Goal: Answer question/provide support: Share knowledge or assist other users

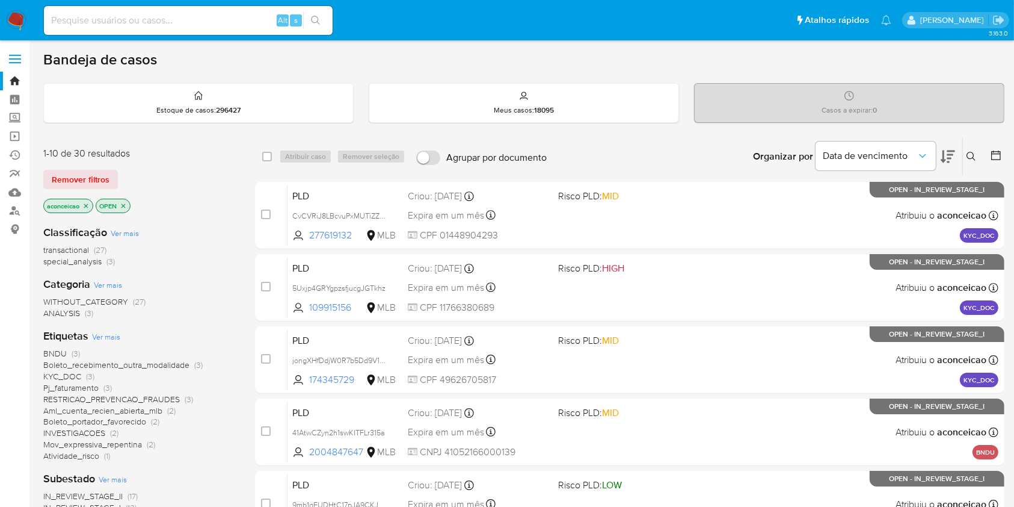
click at [967, 156] on icon at bounding box center [971, 156] width 9 height 9
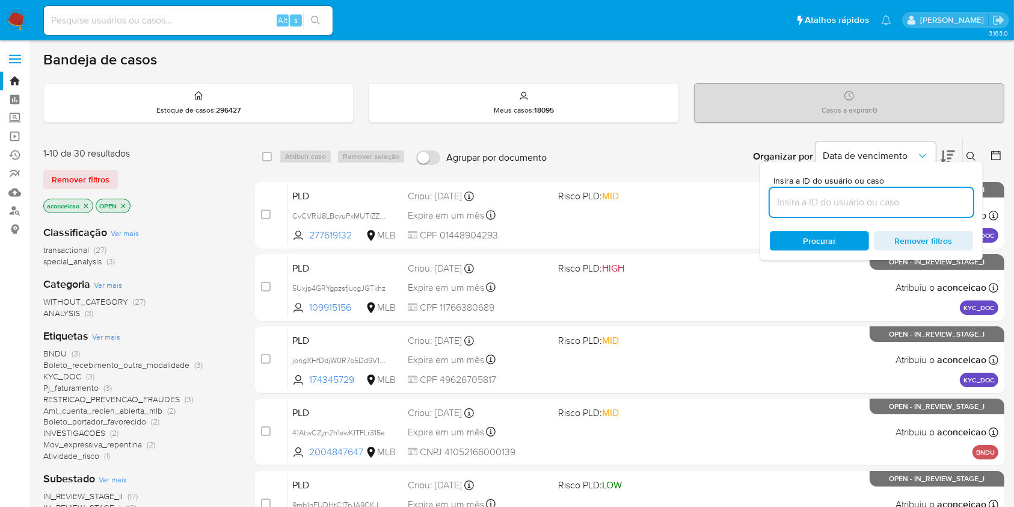
click at [926, 196] on input at bounding box center [871, 202] width 203 height 16
type input "V7kzOhjl75gXgZOD3e7sO7CL"
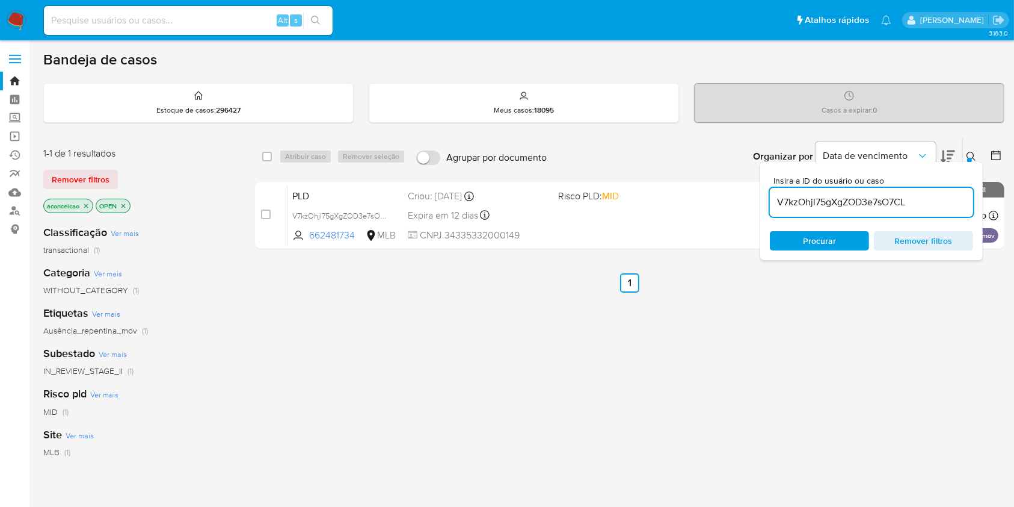
click at [689, 227] on div "PLD V7kzOhjl75gXgZOD3e7sO7CL 662481734 MLB Risco PLD: MID Criou: 12/09/2025 Cri…" at bounding box center [643, 215] width 711 height 61
click at [813, 194] on input "V7kzOhjl75gXgZOD3e7sO7CL" at bounding box center [871, 202] width 203 height 16
click at [816, 195] on input "V7kzOhjl75gXgZOD3e7sO7CL" at bounding box center [871, 202] width 203 height 16
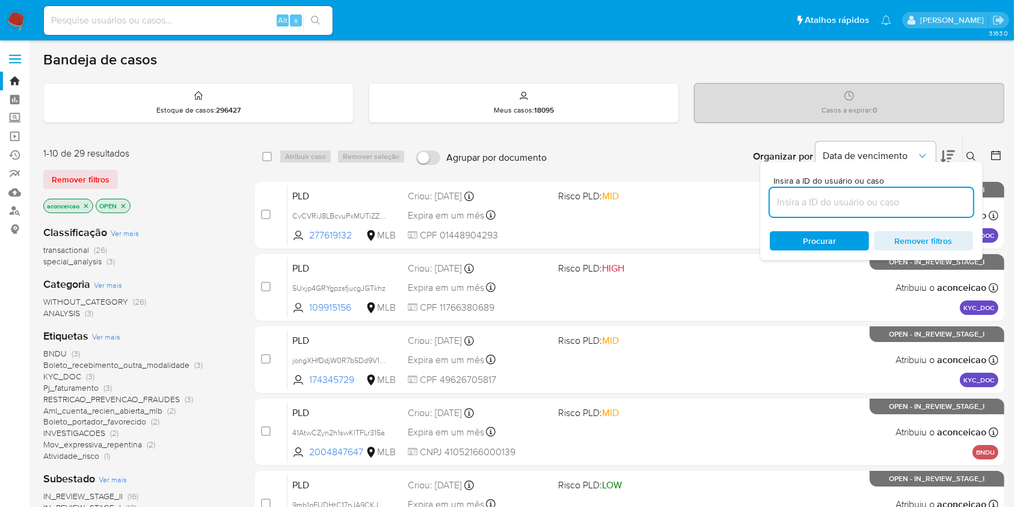
click at [977, 152] on button at bounding box center [973, 156] width 20 height 14
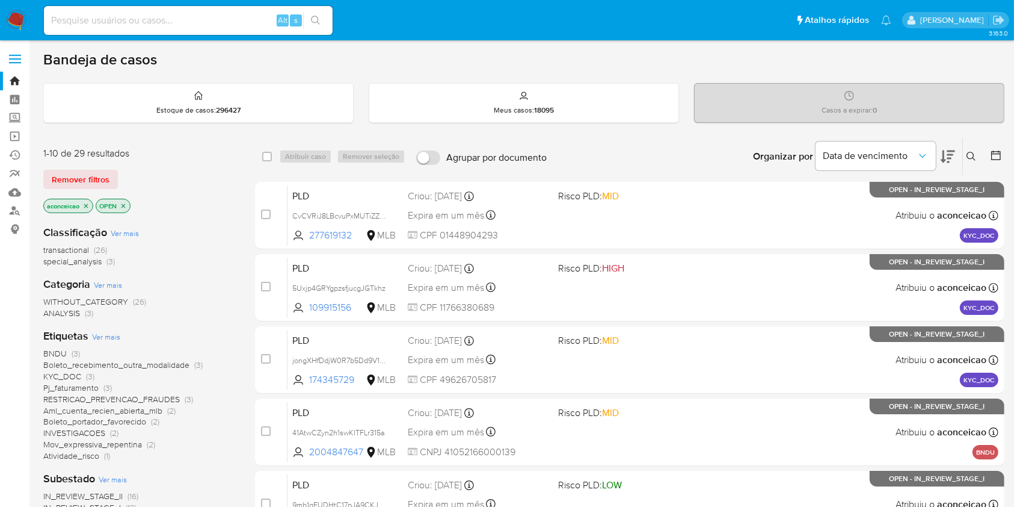
click at [135, 444] on span "Mov_expressiva_repentina" at bounding box center [92, 444] width 99 height 12
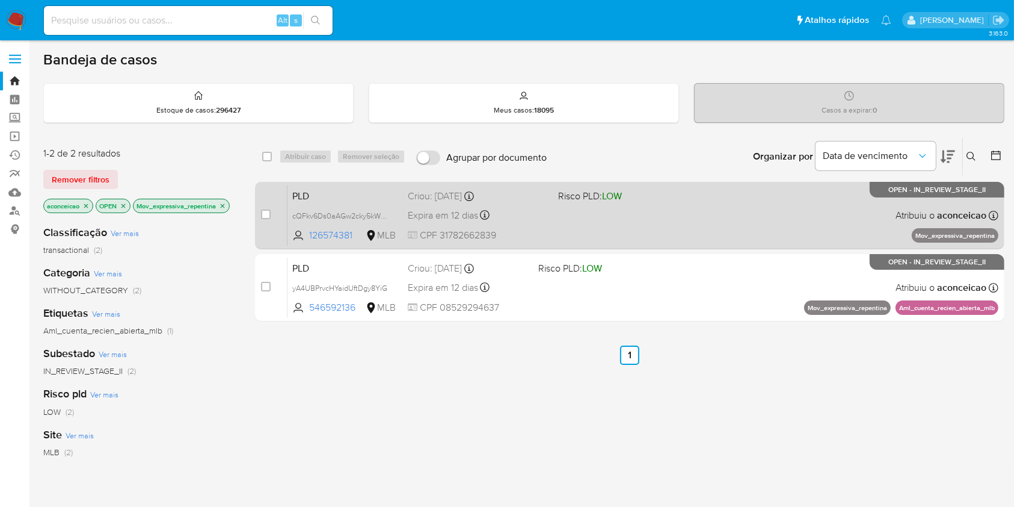
click at [596, 232] on div "PLD cQFkv6Ds0aAGw2cky5kWbfiD 126574381 MLB Risco PLD: LOW Criou: 12/09/2025 Cri…" at bounding box center [643, 215] width 711 height 61
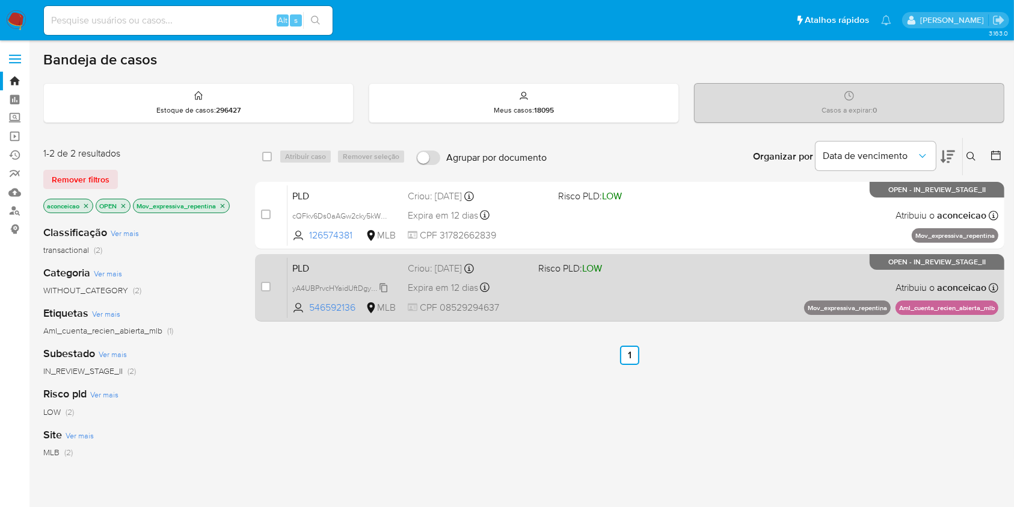
click at [386, 285] on span "yA4UBPrvcHYaidUftDgy8YiG" at bounding box center [339, 286] width 95 height 13
click at [560, 284] on div "PLD yA4UBPrvcHYaidUftDgy8YiG Copiado Copiado 546592136 MLB Risco PLD: LOW Criou…" at bounding box center [643, 287] width 711 height 61
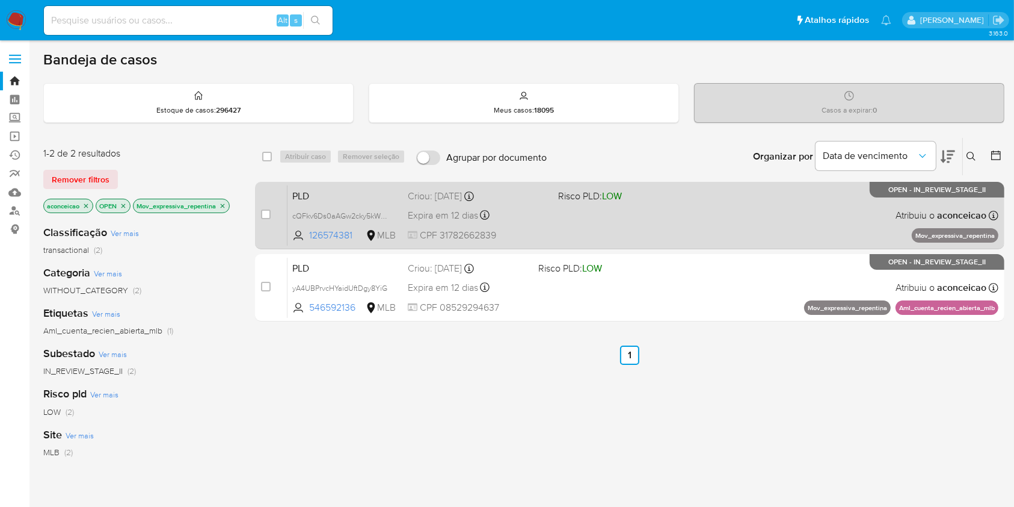
click at [708, 220] on div "PLD cQFkv6Ds0aAGw2cky5kWbfiD 126574381 MLB Risco PLD: LOW Criou: 12/09/2025 Cri…" at bounding box center [643, 215] width 711 height 61
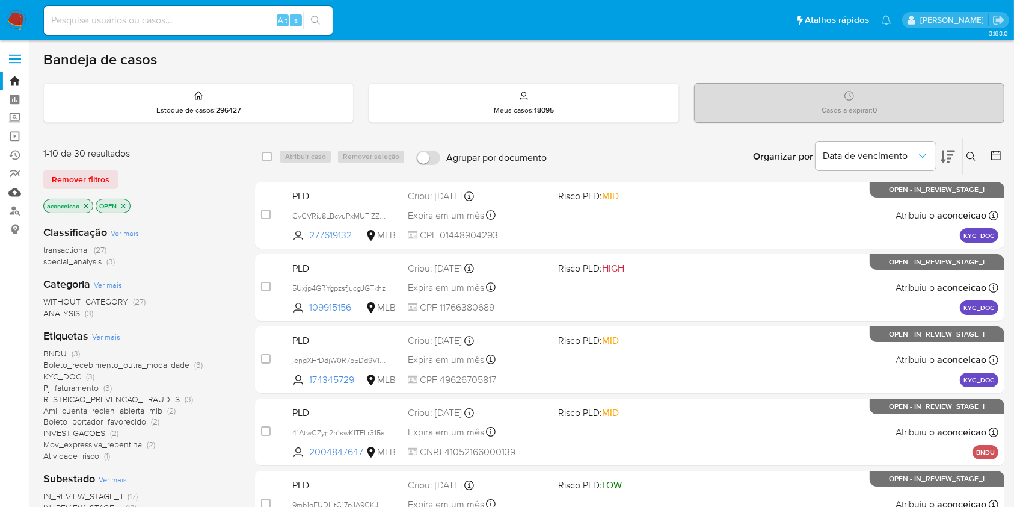
click at [11, 194] on link "Mulan" at bounding box center [71, 192] width 143 height 19
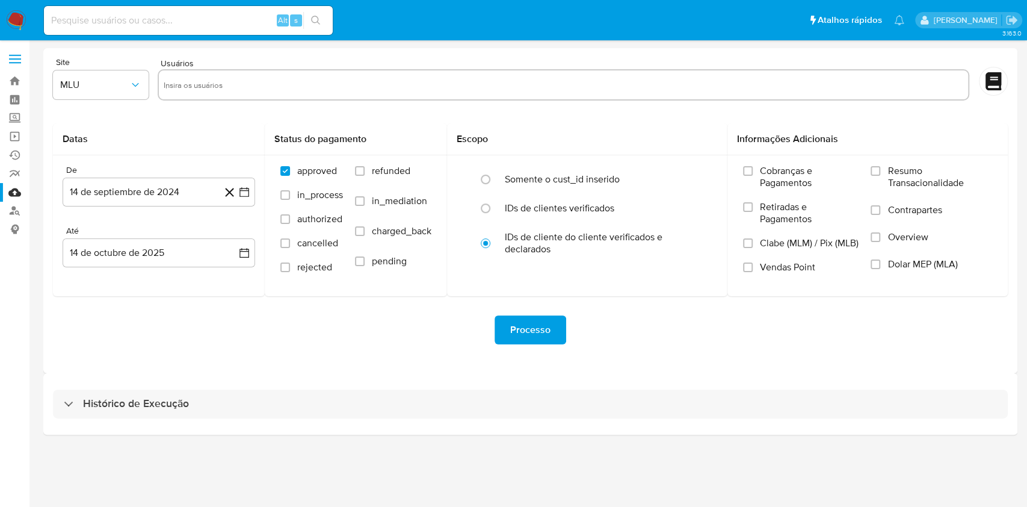
click at [508, 387] on div "Histórico de Execução" at bounding box center [530, 403] width 974 height 61
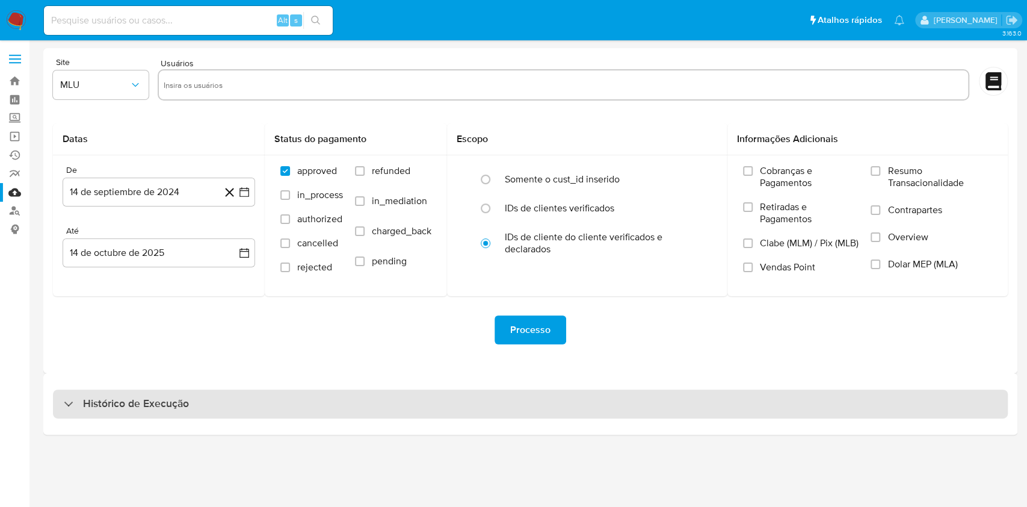
click at [514, 397] on div "Histórico de Execução" at bounding box center [530, 403] width 955 height 29
select select "10"
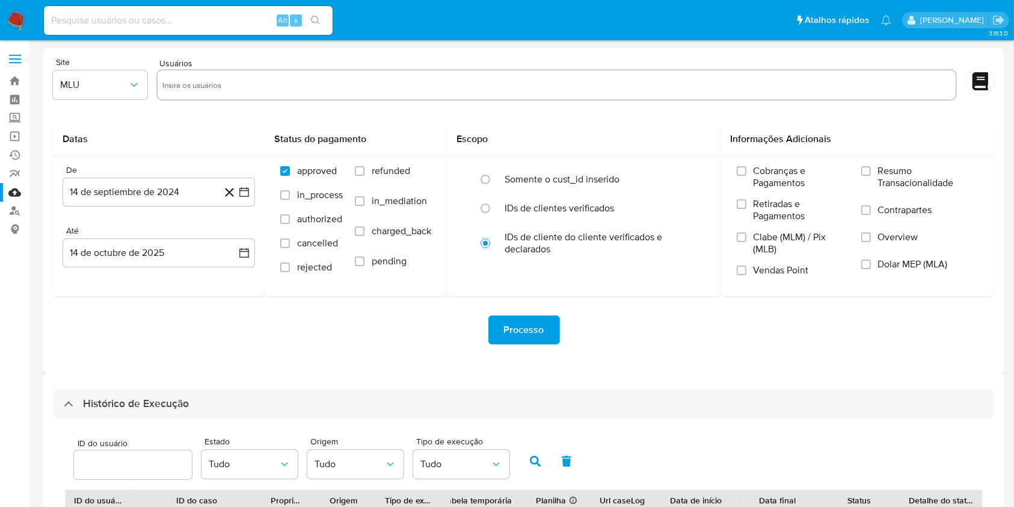
scroll to position [268, 0]
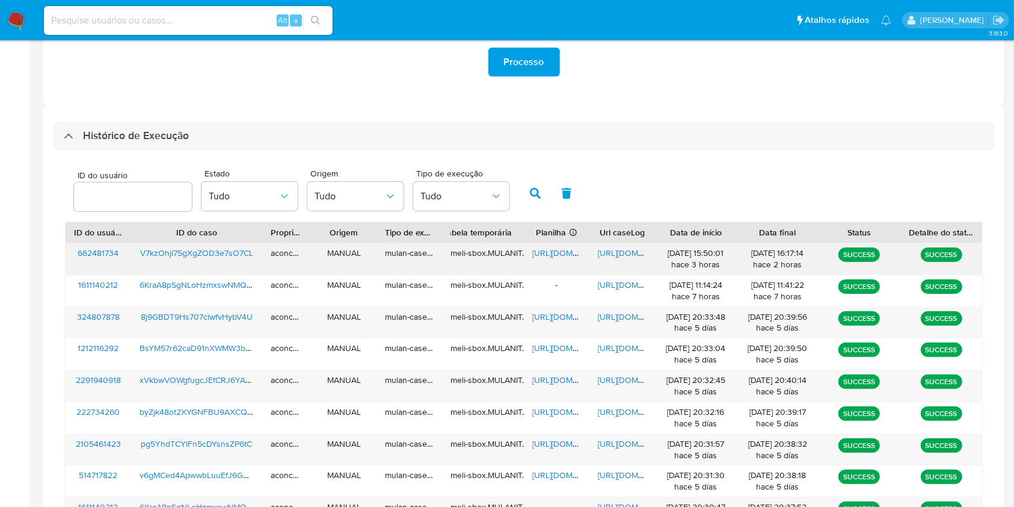
click at [606, 258] on span "https://docs.google.com/document/d/1ridPinr_32KEfA9wWghgu9fczl6YlzkSIGtUrVHbZw0…" at bounding box center [639, 253] width 83 height 12
click at [561, 258] on span "https://docs.google.com/spreadsheets/d/1YzWZBtrVFm949ksbg-CjHMGOpOqVtKHn9_bo_mR…" at bounding box center [573, 253] width 83 height 12
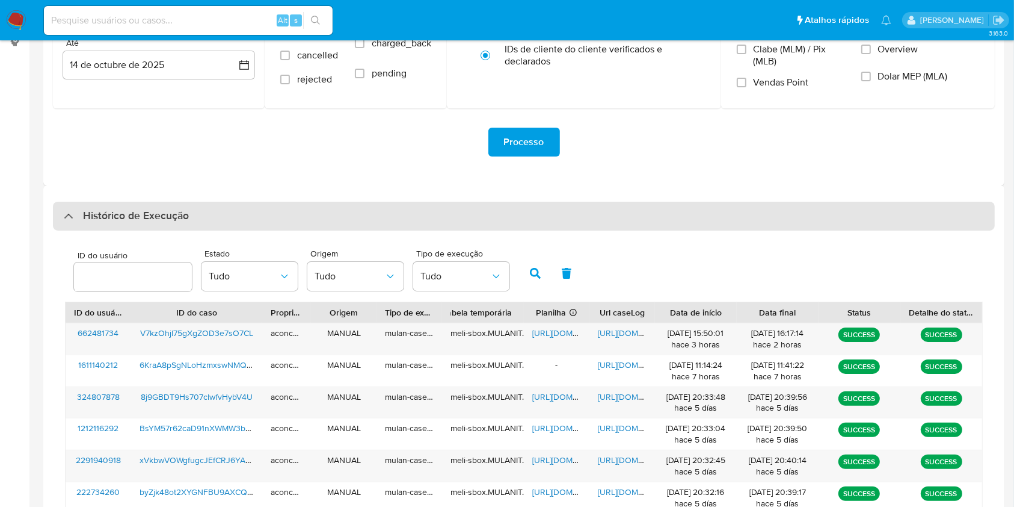
click at [544, 210] on div "Histórico de Execução" at bounding box center [524, 216] width 942 height 29
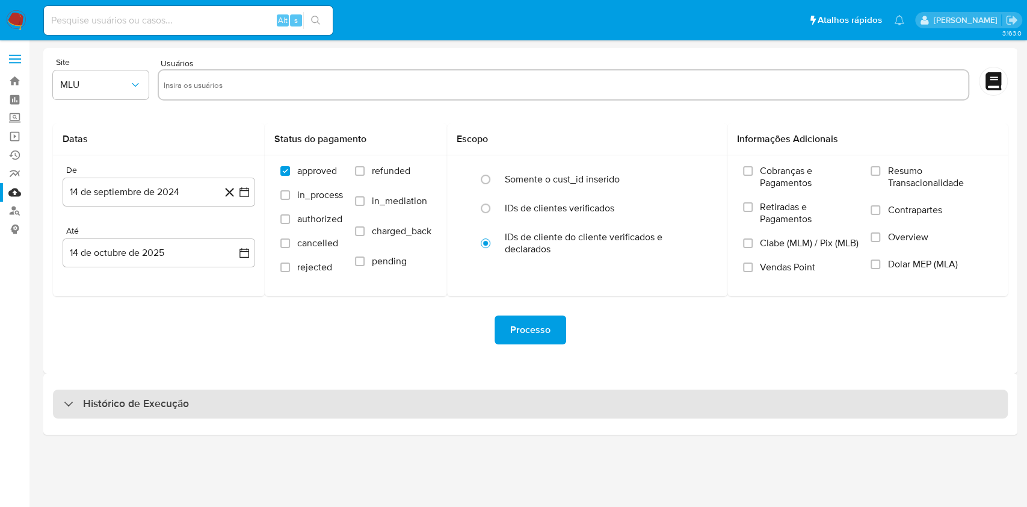
click at [507, 401] on div "Histórico de Execução" at bounding box center [530, 403] width 955 height 29
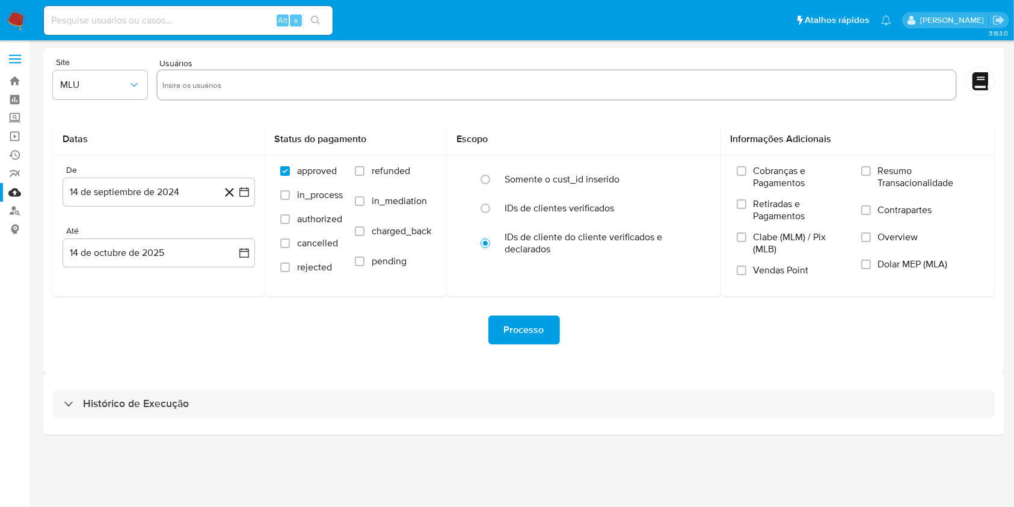
select select "10"
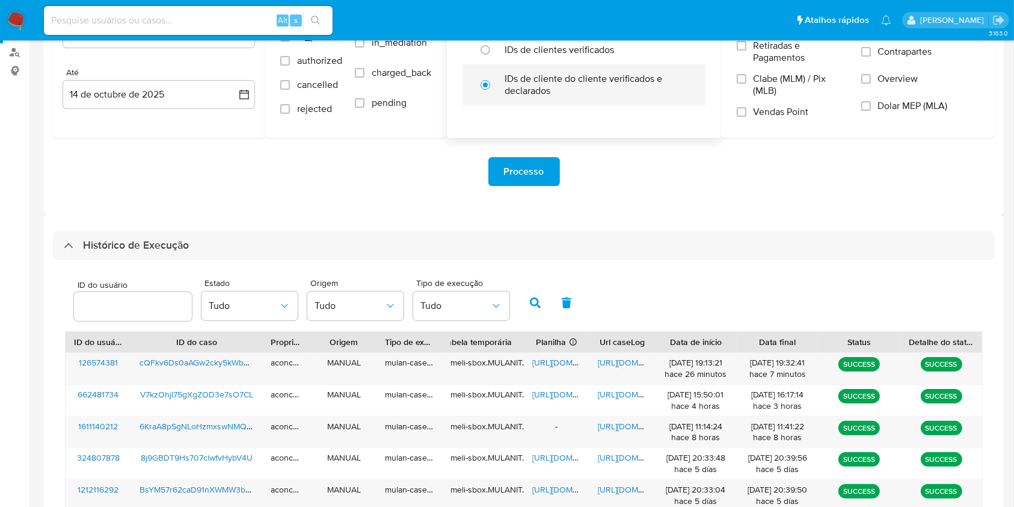
scroll to position [160, 0]
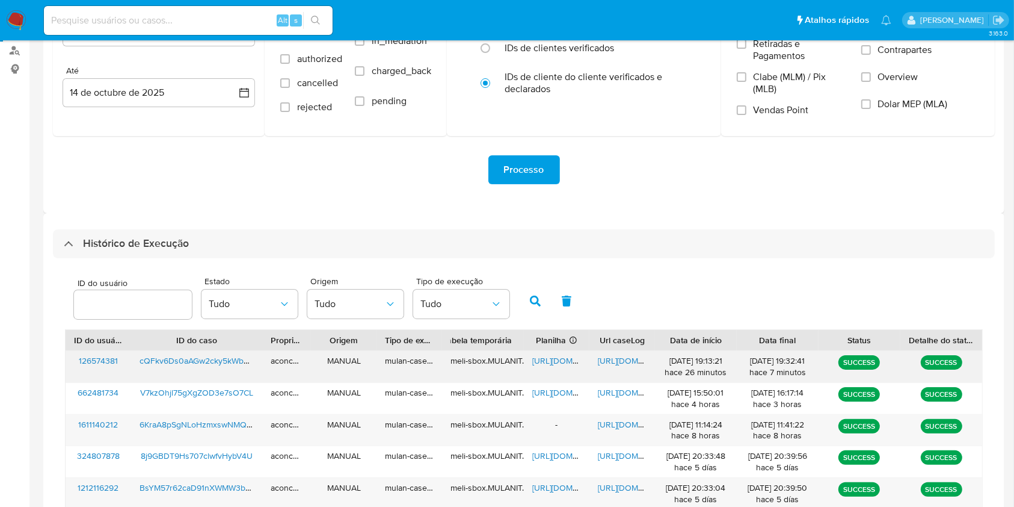
click at [558, 356] on span "https://docs.google.com/spreadsheets/d/1OwMiX-mEjZrMkBg8XIVIufr3q9cg3NEEn54NamP…" at bounding box center [573, 360] width 83 height 12
click at [617, 362] on span "https://docs.google.com/document/d/1lQTgUAGWsB6uFaTDk02fiJEidyS8tX2aYjSz3DtPVKU…" at bounding box center [639, 360] width 83 height 12
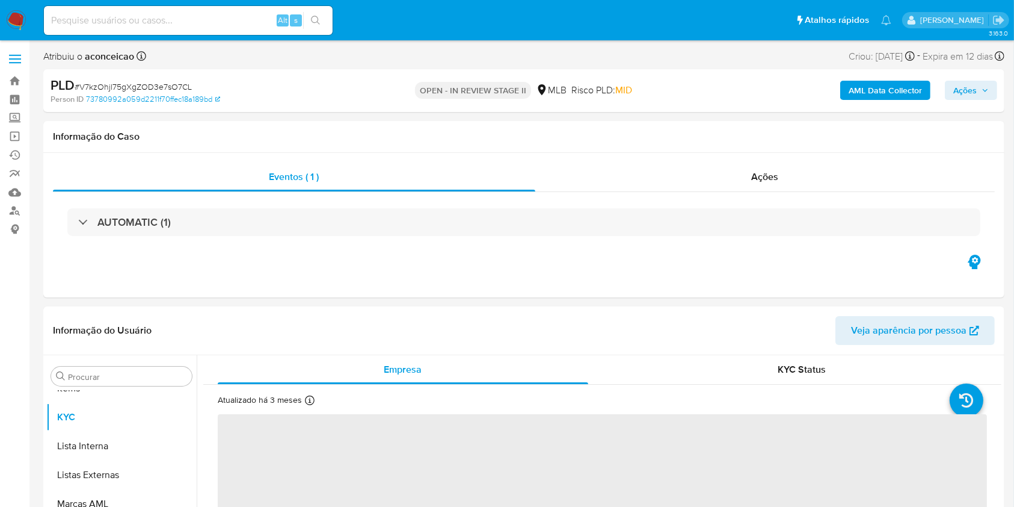
scroll to position [653, 0]
select select "10"
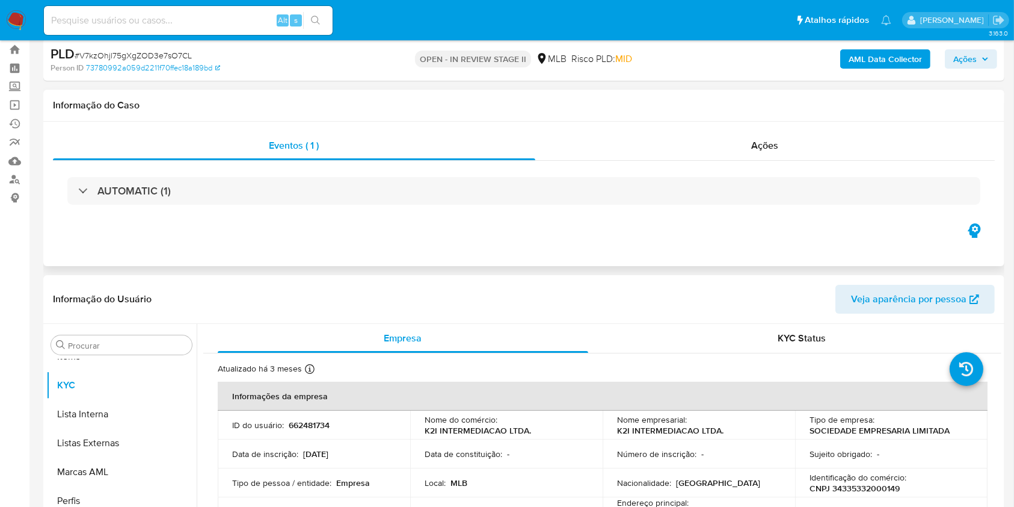
scroll to position [80, 0]
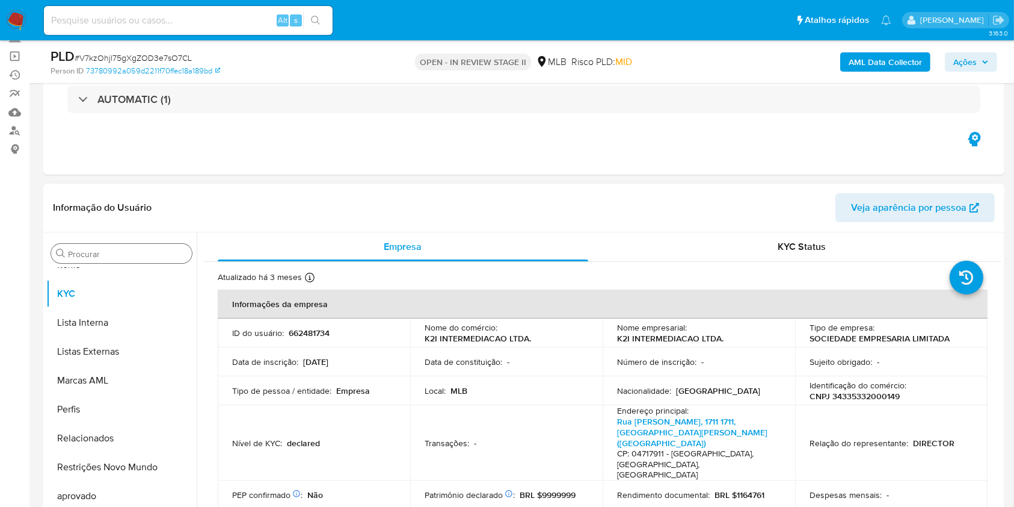
click at [135, 250] on input "Procurar" at bounding box center [127, 253] width 119 height 11
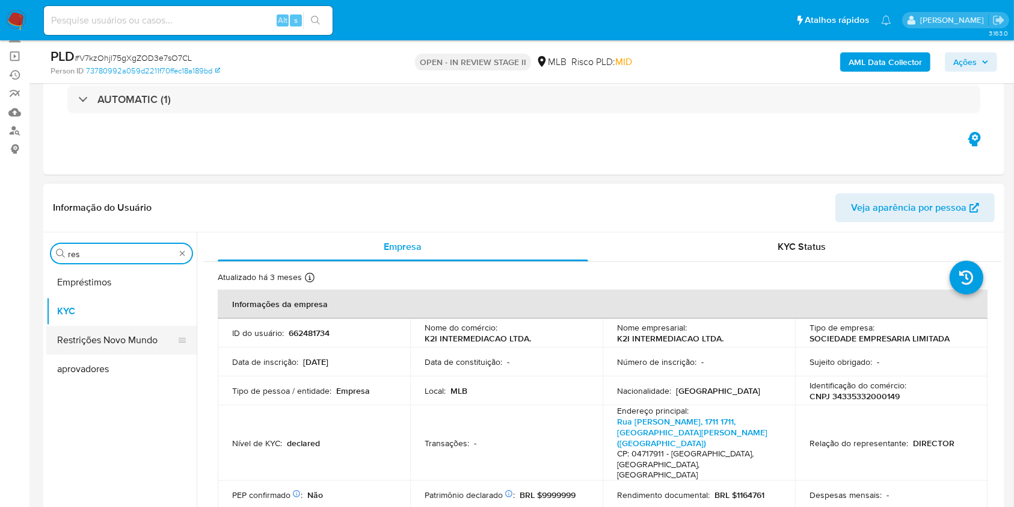
type input "res"
click at [128, 344] on button "Restrições Novo Mundo" at bounding box center [116, 339] width 141 height 29
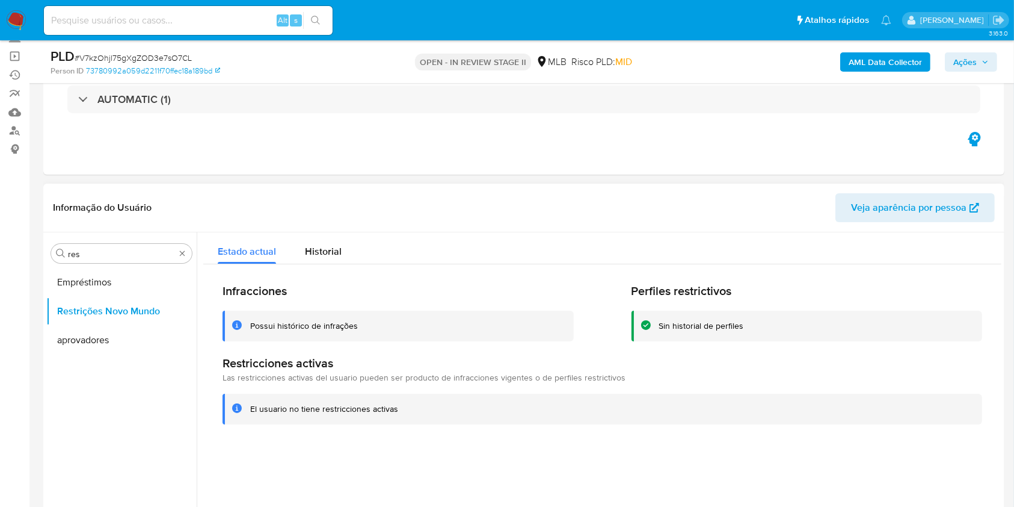
drag, startPoint x: 327, startPoint y: 249, endPoint x: 422, endPoint y: 248, distance: 94.5
click at [327, 250] on span "Historial" at bounding box center [323, 251] width 37 height 14
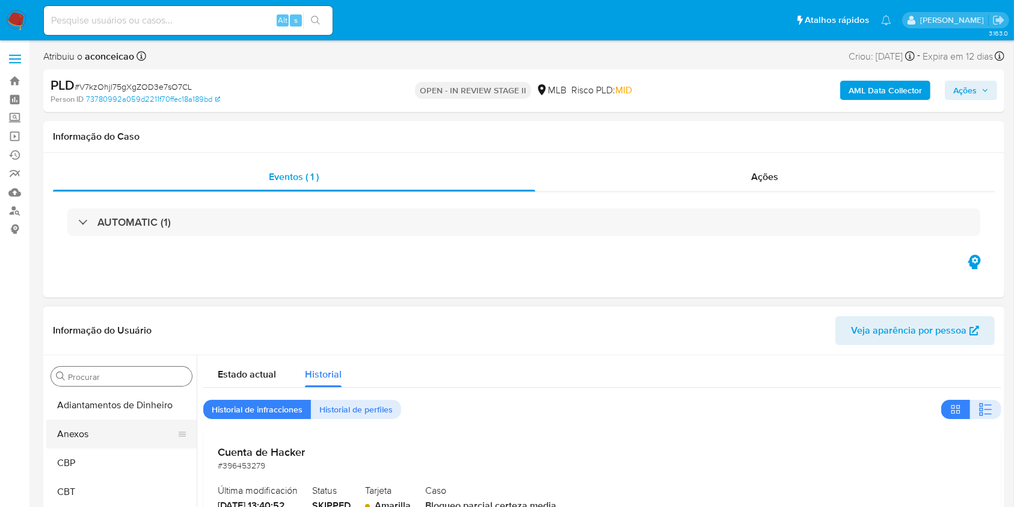
drag, startPoint x: 79, startPoint y: 449, endPoint x: 174, endPoint y: 428, distance: 97.8
click at [167, 423] on button "Anexos" at bounding box center [116, 433] width 141 height 29
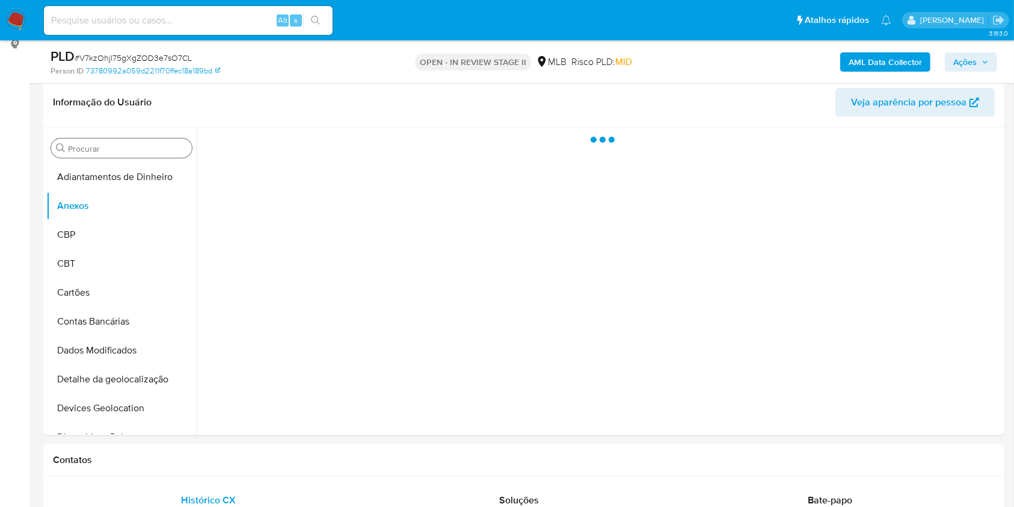
scroll to position [160, 0]
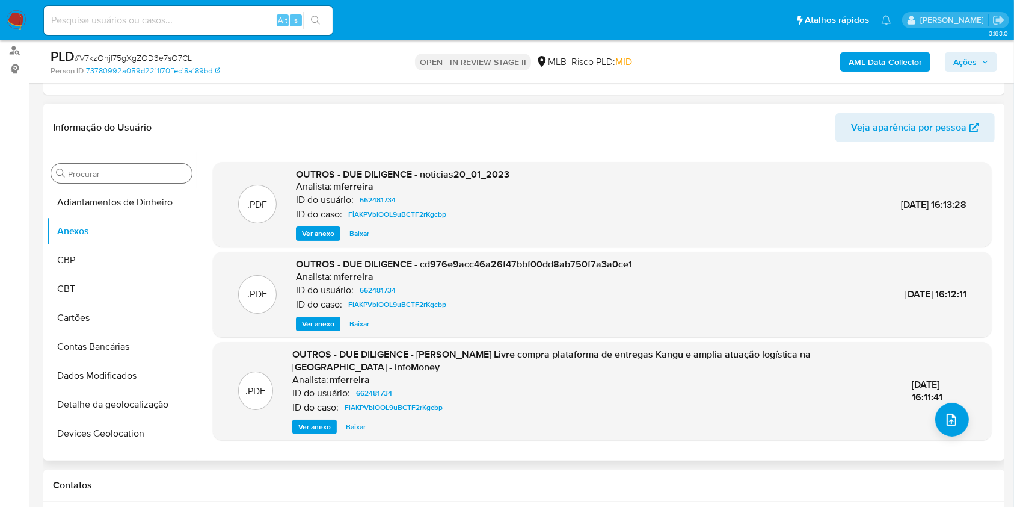
click at [325, 235] on span "Ver anexo" at bounding box center [318, 233] width 32 height 12
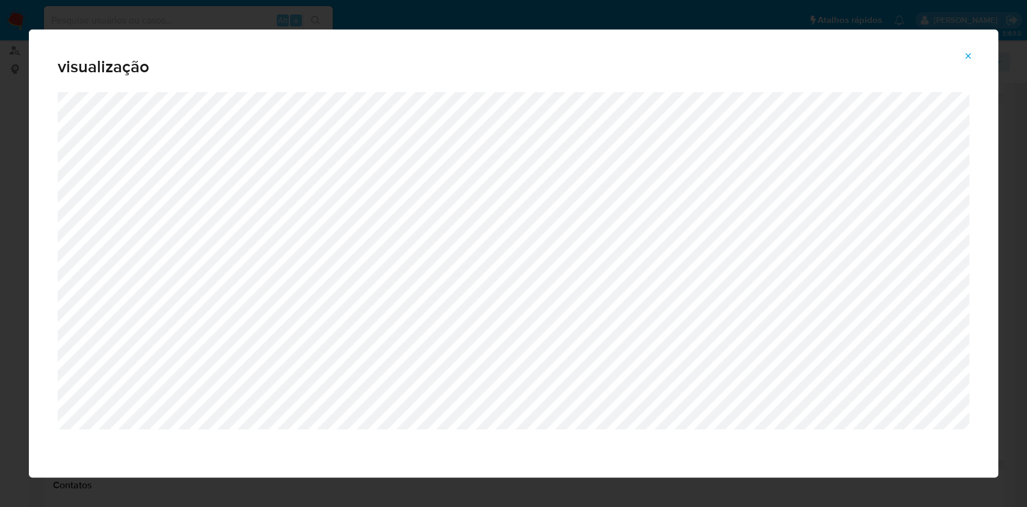
click at [964, 55] on icon "Attachment preview" at bounding box center [968, 56] width 10 height 10
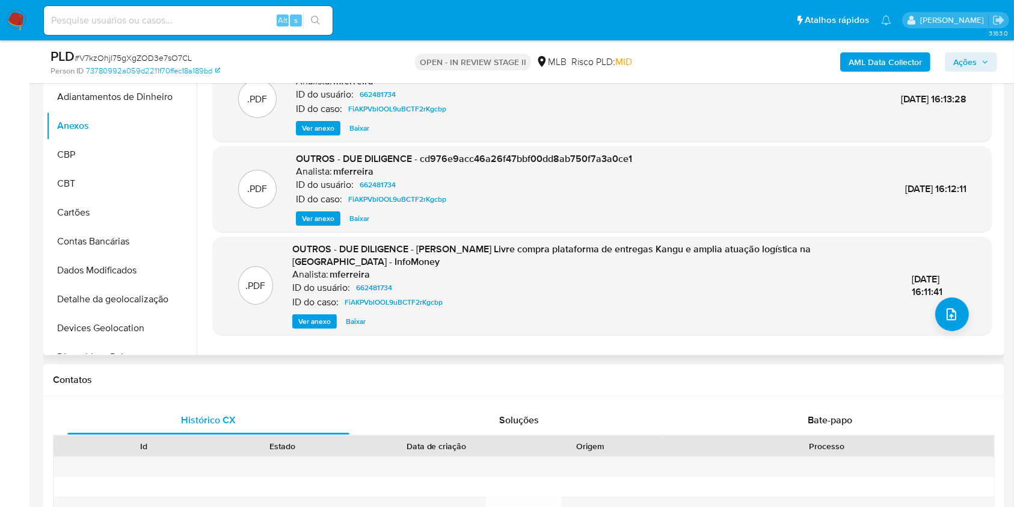
scroll to position [241, 0]
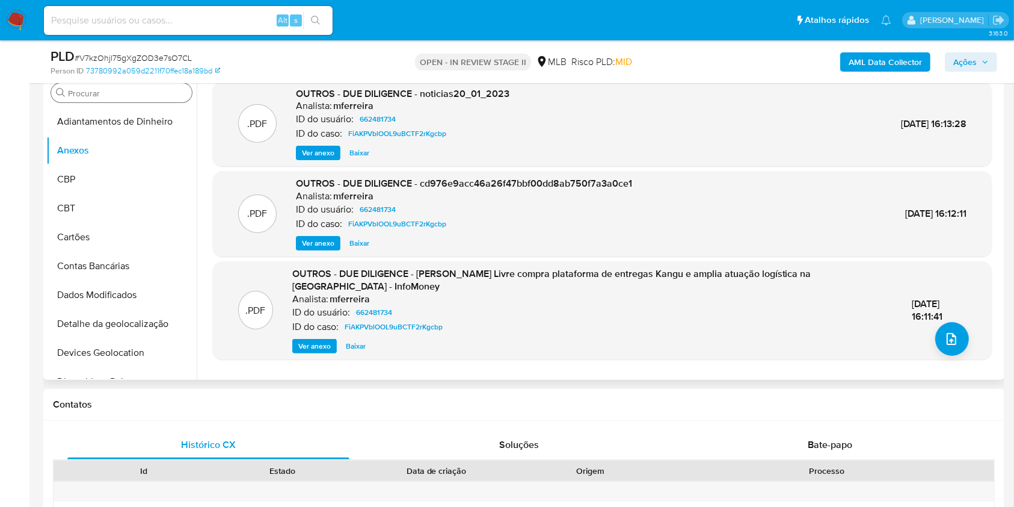
click at [320, 246] on span "Ver anexo" at bounding box center [318, 243] width 32 height 12
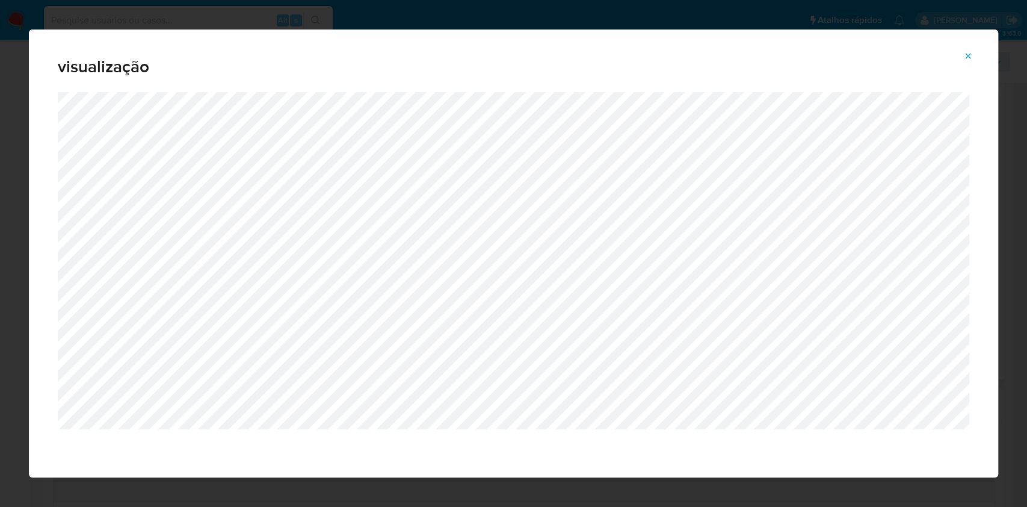
click at [967, 55] on icon "Attachment preview" at bounding box center [968, 56] width 10 height 10
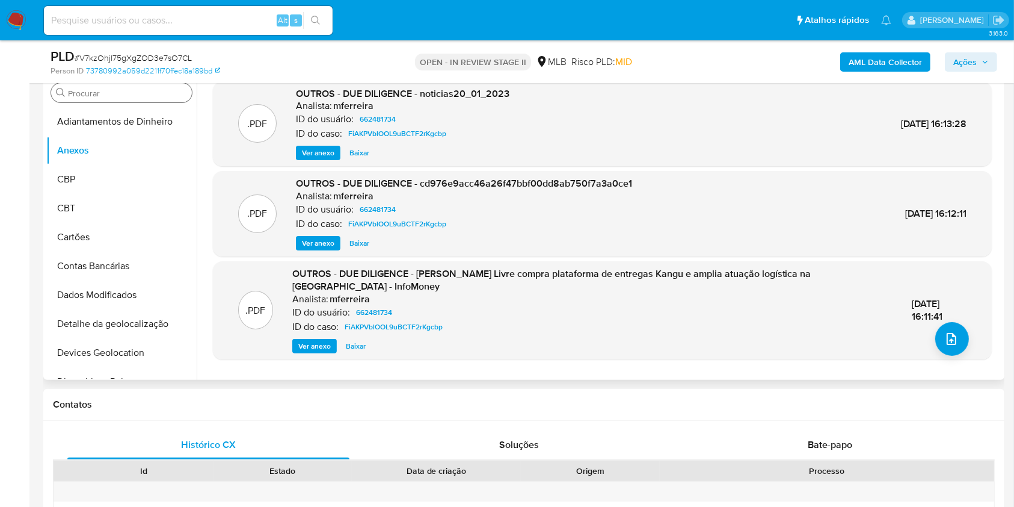
click at [315, 344] on span "Ver anexo" at bounding box center [314, 346] width 32 height 12
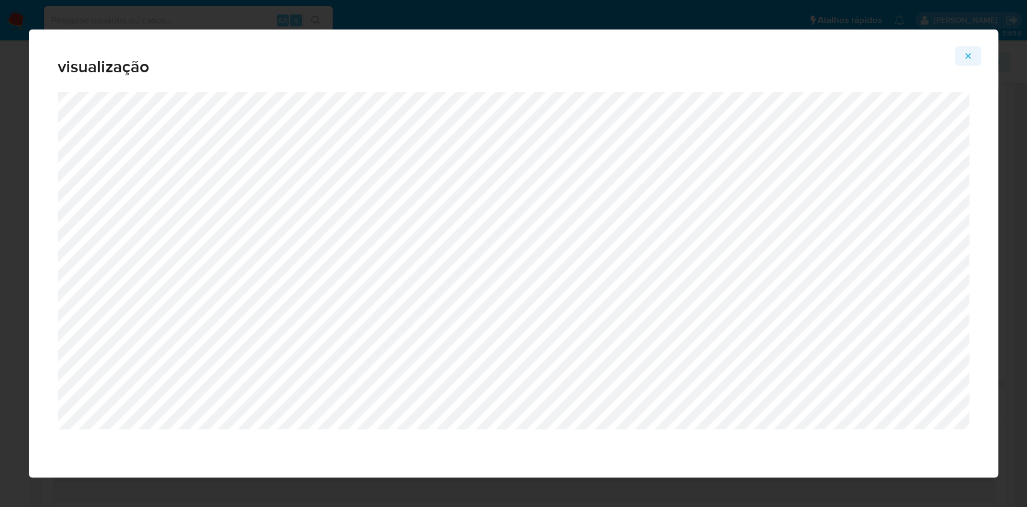
click at [979, 46] on div "visualização" at bounding box center [513, 60] width 969 height 63
click at [964, 57] on icon "Attachment preview" at bounding box center [968, 56] width 10 height 10
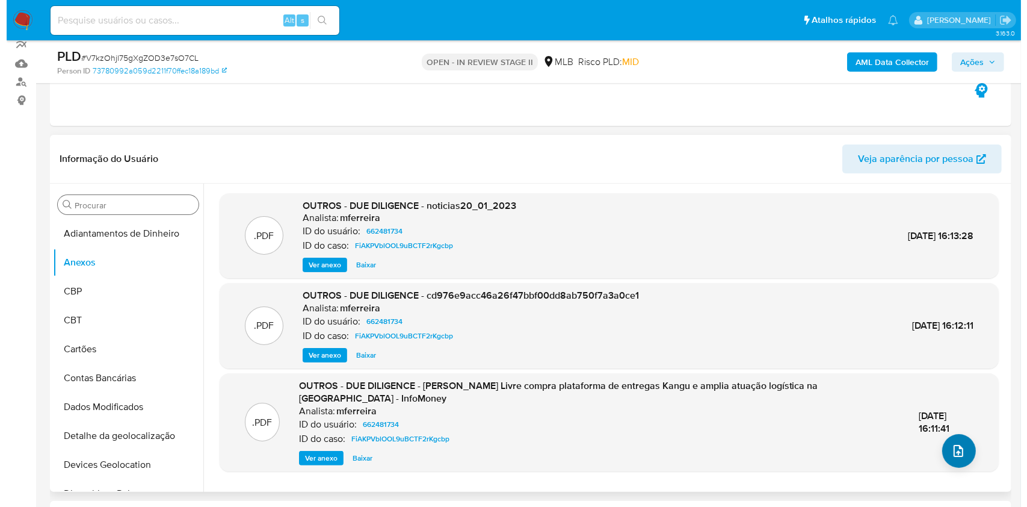
scroll to position [160, 0]
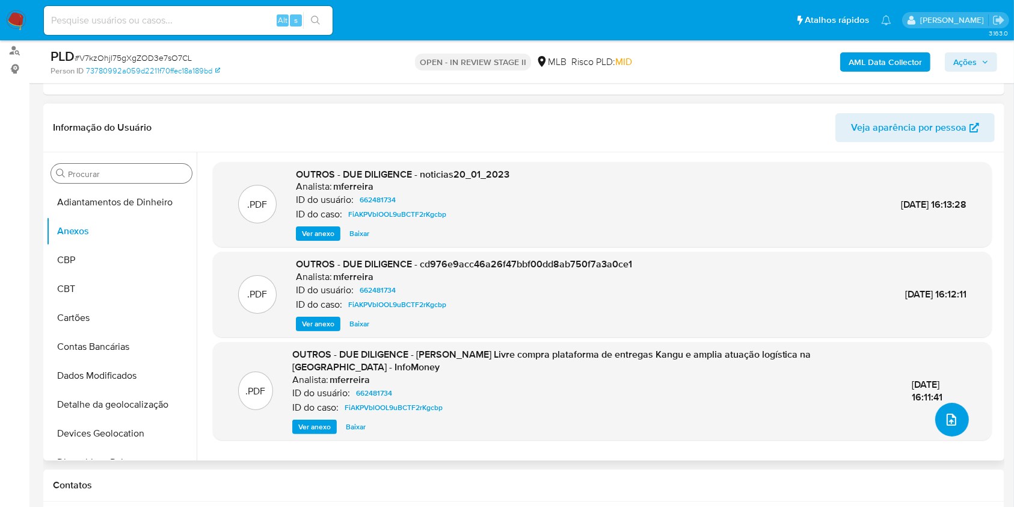
click at [945, 412] on span "upload-file" at bounding box center [952, 419] width 14 height 14
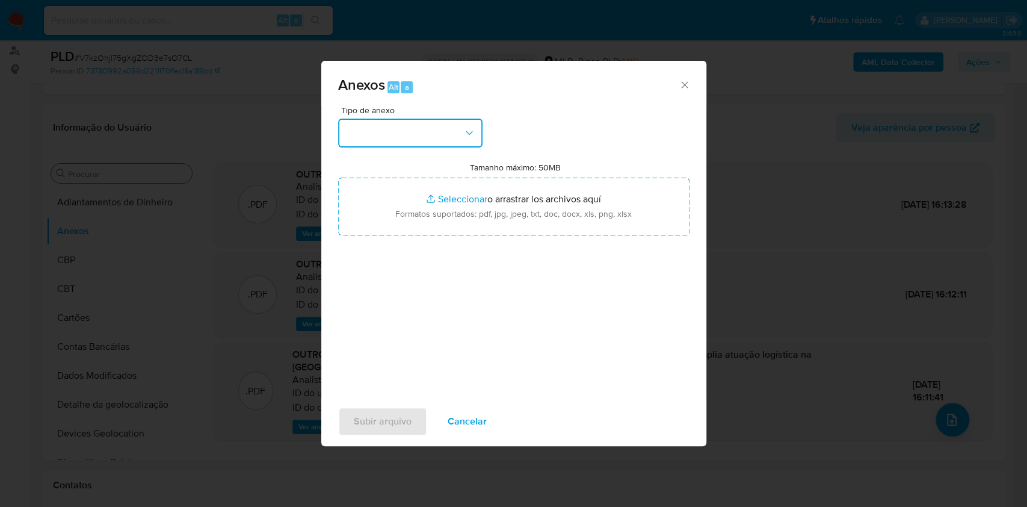
click at [440, 123] on button "button" at bounding box center [410, 133] width 144 height 29
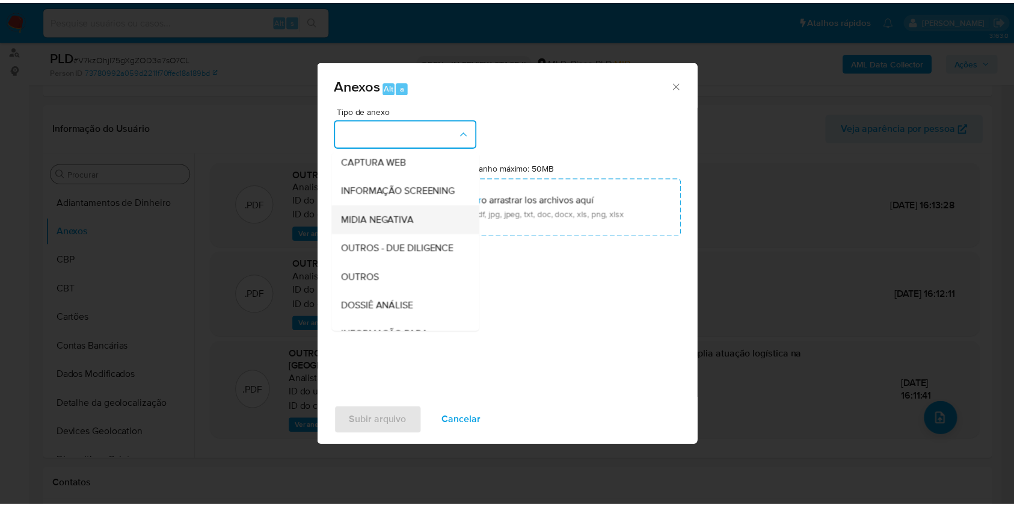
scroll to position [185, 0]
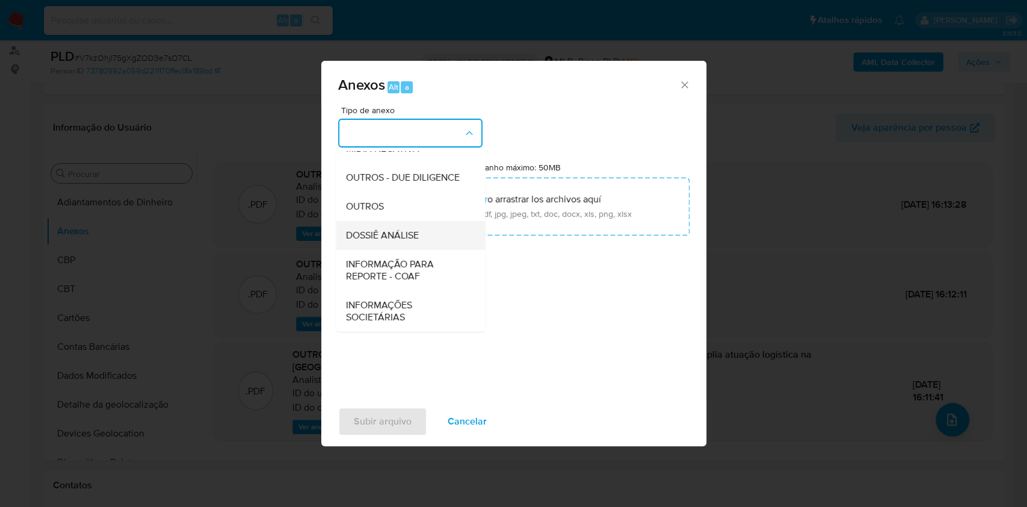
click at [405, 238] on span "DOSSIÊ ANÁLISE" at bounding box center [381, 235] width 73 height 12
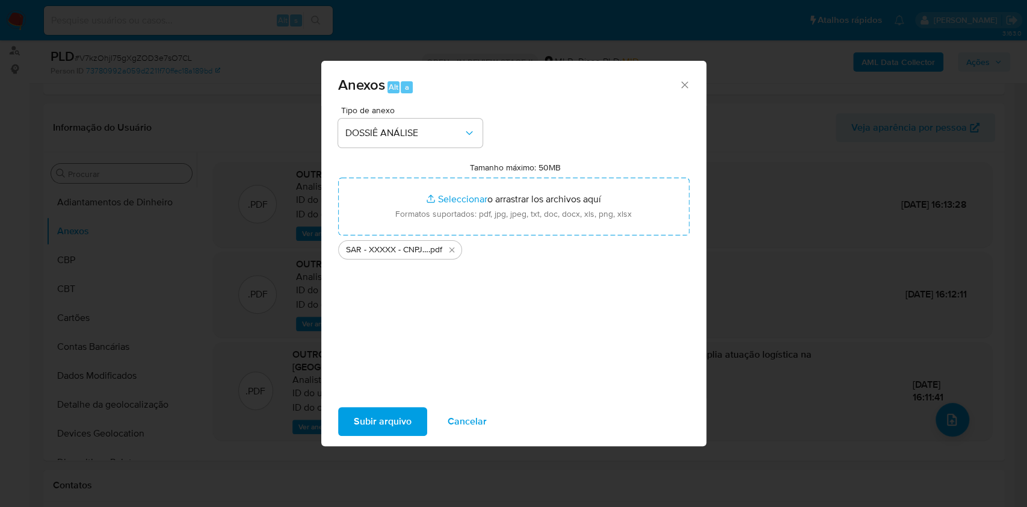
click at [398, 433] on span "Subir arquivo" at bounding box center [383, 421] width 58 height 26
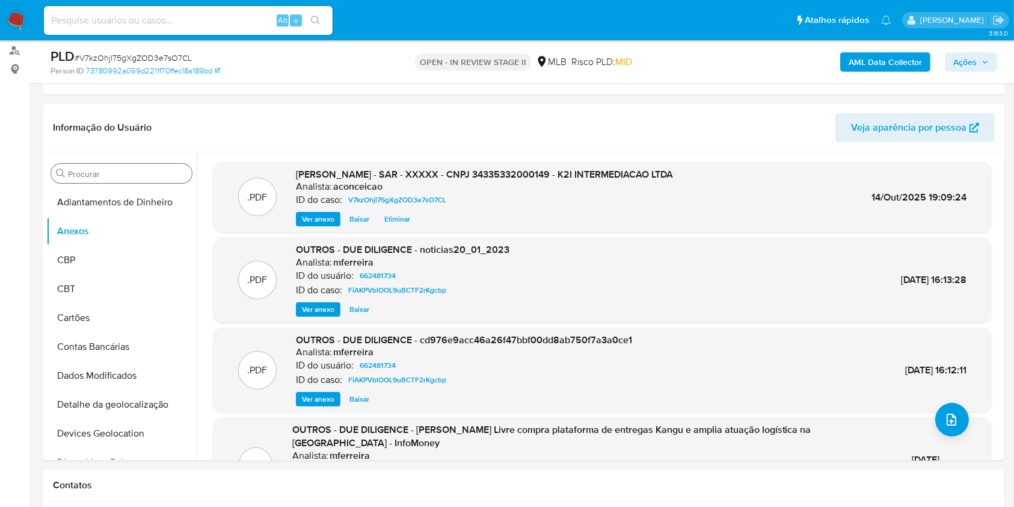
click at [958, 72] on div "AML Data Collector Ações" at bounding box center [841, 62] width 312 height 28
click at [962, 64] on span "Ações" at bounding box center [965, 61] width 23 height 19
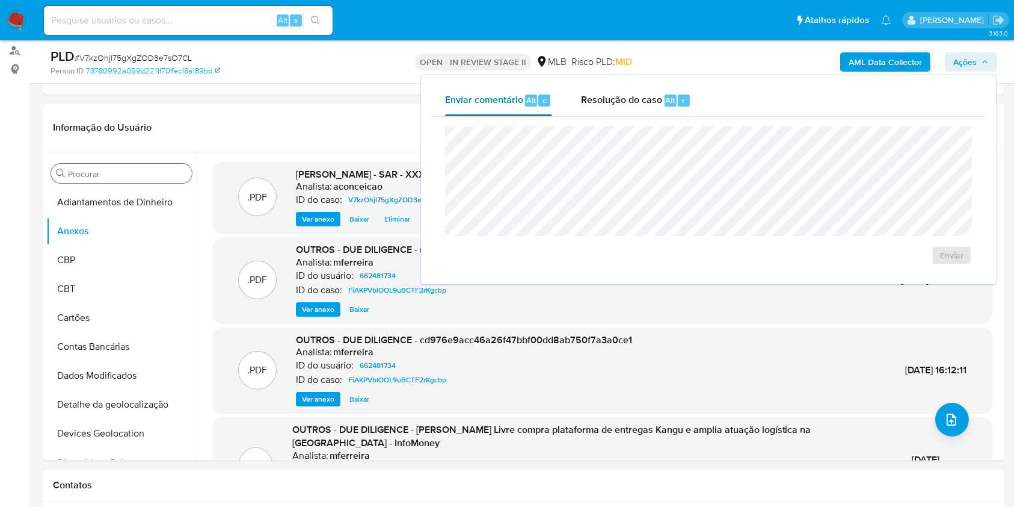
click at [506, 107] on div "Enviar comentário Alt c" at bounding box center [498, 100] width 107 height 31
click at [941, 255] on span "Enviar" at bounding box center [951, 255] width 23 height 17
click at [631, 94] on span "Resolução do caso" at bounding box center [621, 100] width 81 height 14
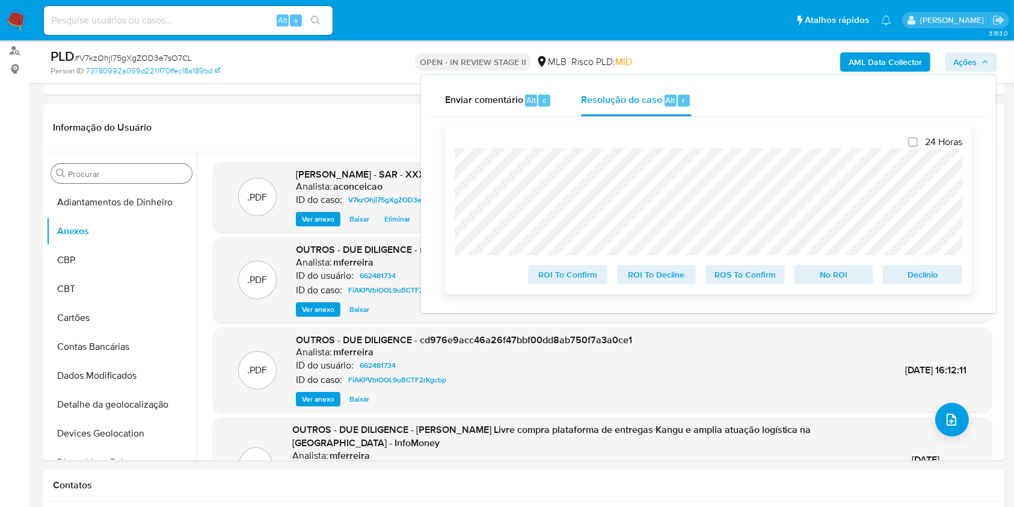
click at [727, 277] on span "ROS To Confirm" at bounding box center [745, 274] width 63 height 17
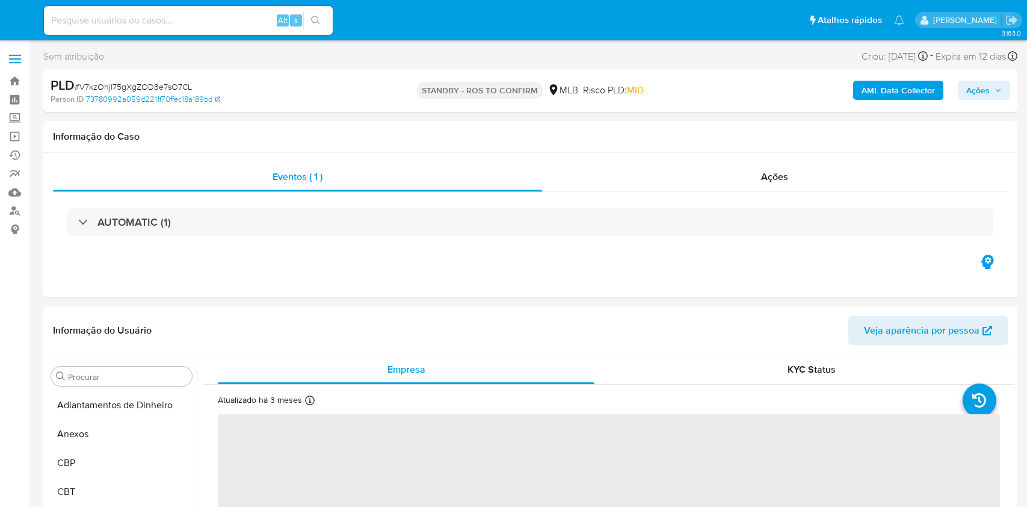
select select "10"
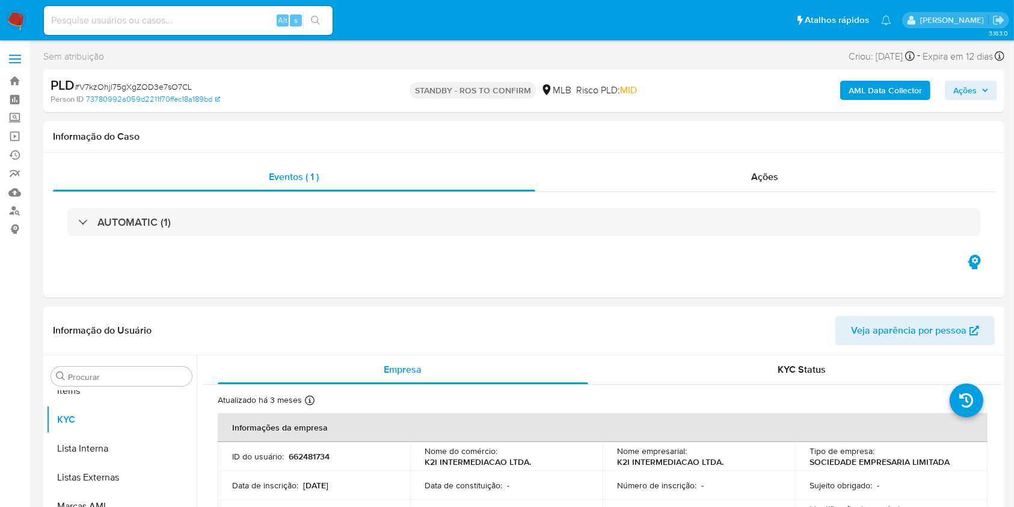
scroll to position [653, 0]
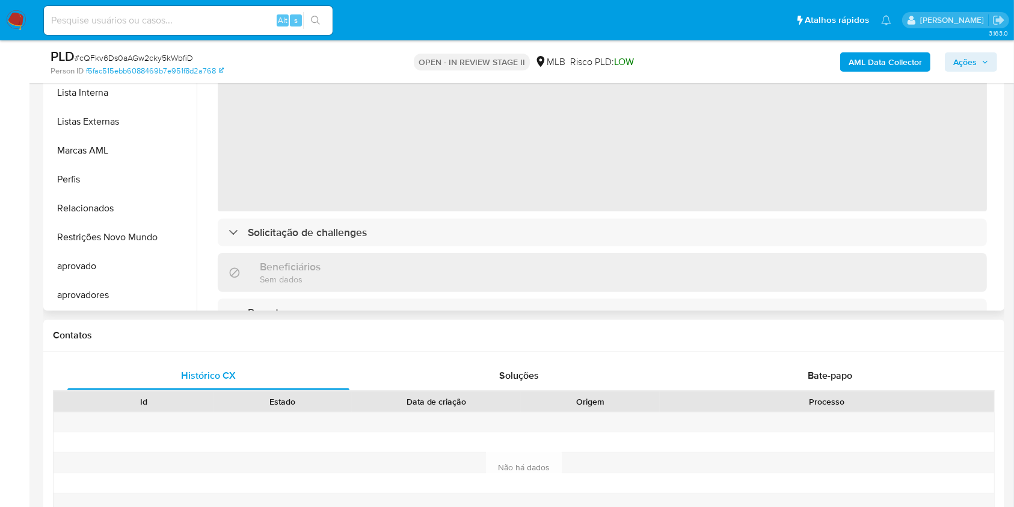
scroll to position [321, 0]
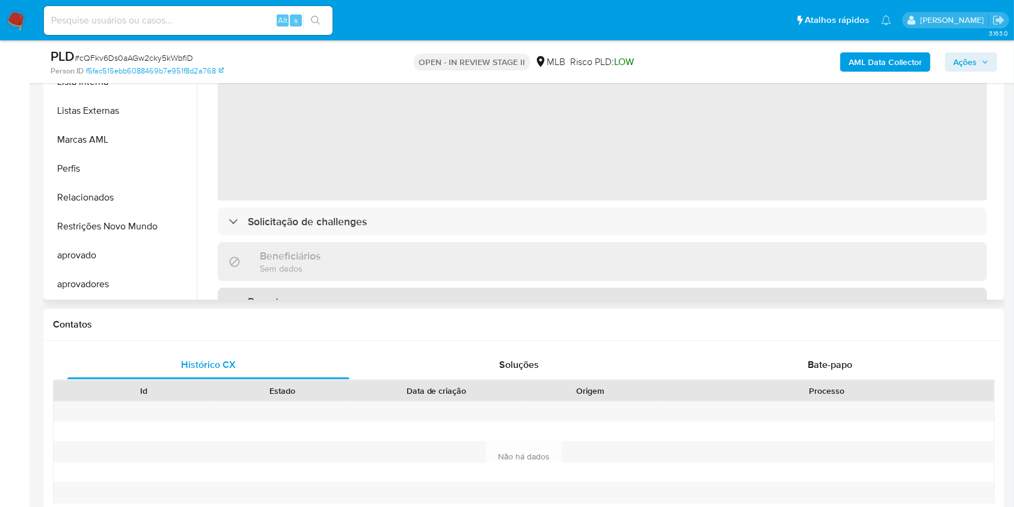
select select "10"
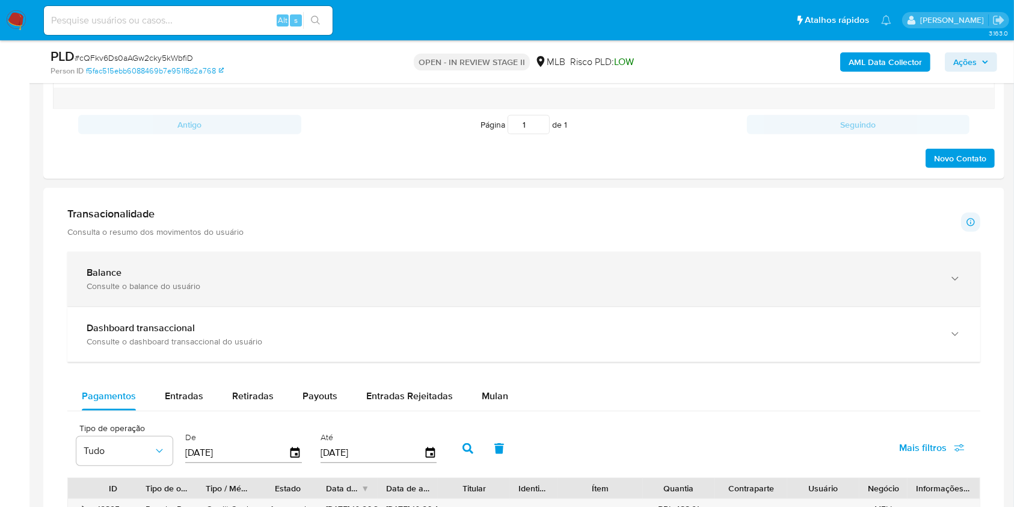
scroll to position [802, 0]
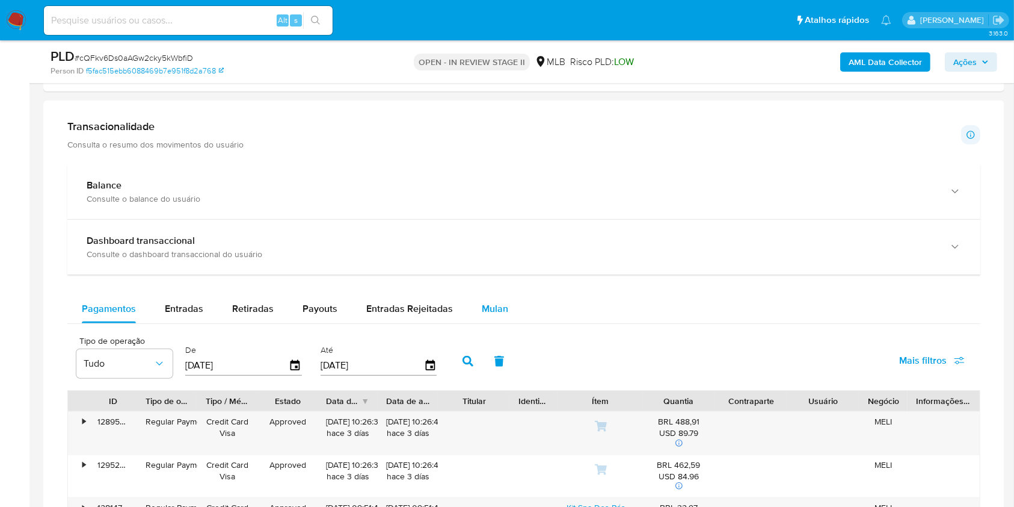
click at [485, 306] on span "Mulan" at bounding box center [495, 308] width 26 height 14
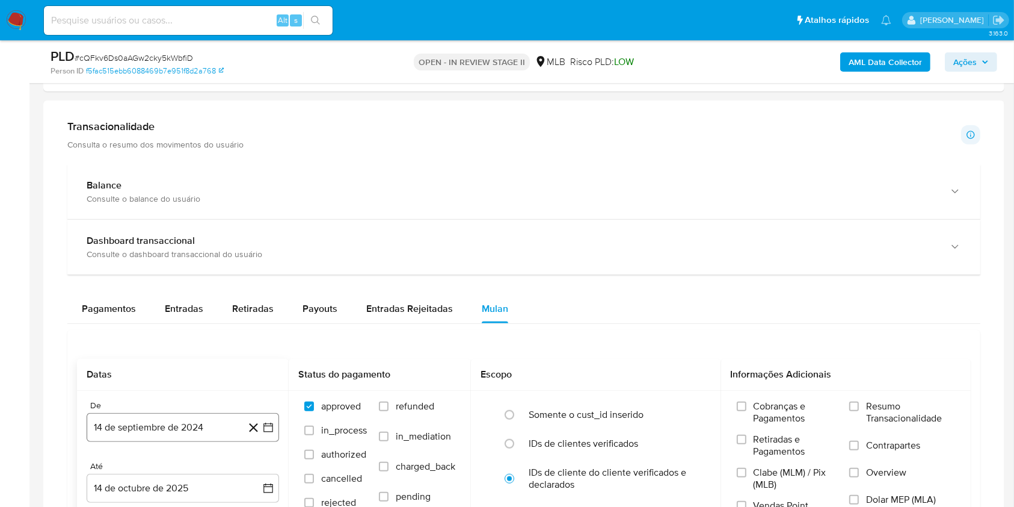
click at [223, 422] on button "14 de septiembre de 2024" at bounding box center [183, 427] width 193 height 29
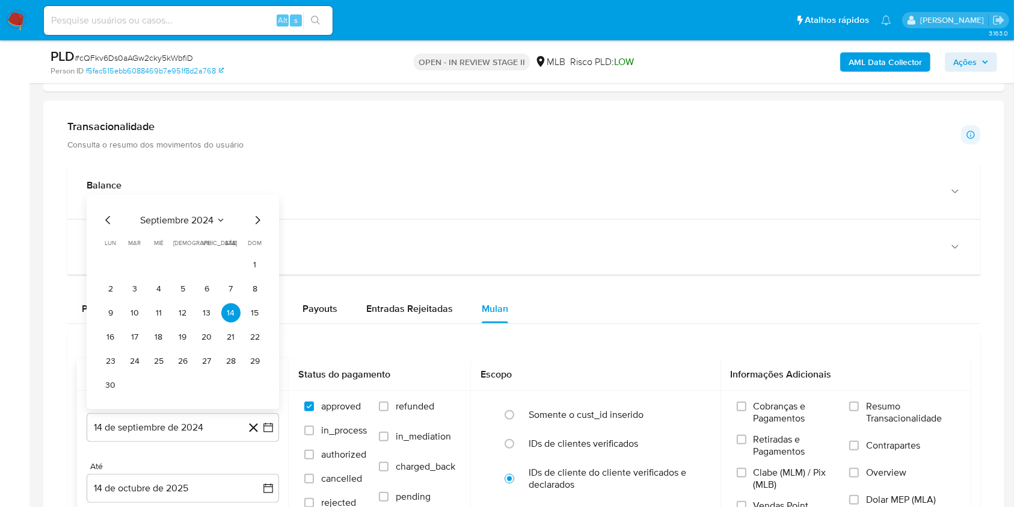
click at [202, 220] on span "septiembre 2024" at bounding box center [176, 220] width 73 height 12
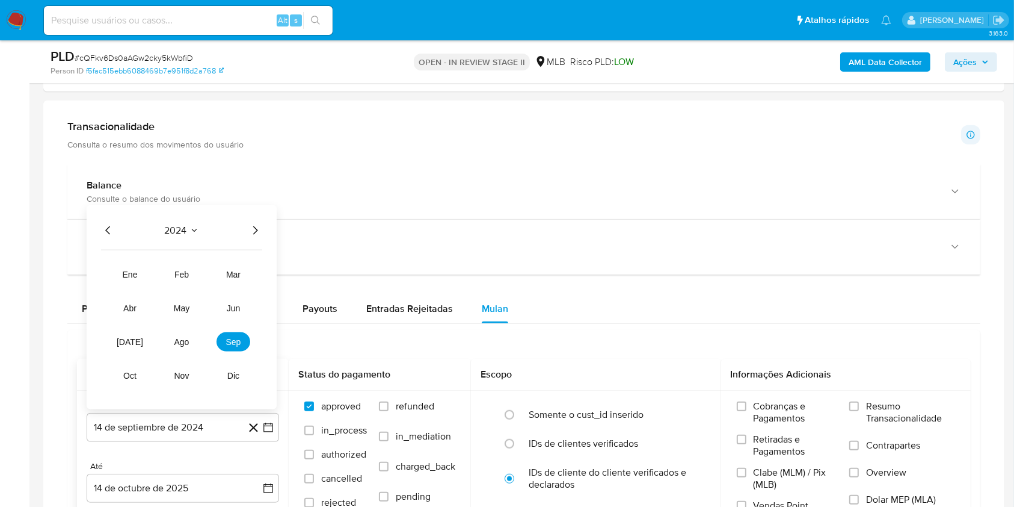
click at [254, 223] on icon "Año siguiente" at bounding box center [255, 230] width 14 height 14
click at [145, 277] on button "ene" at bounding box center [130, 274] width 34 height 19
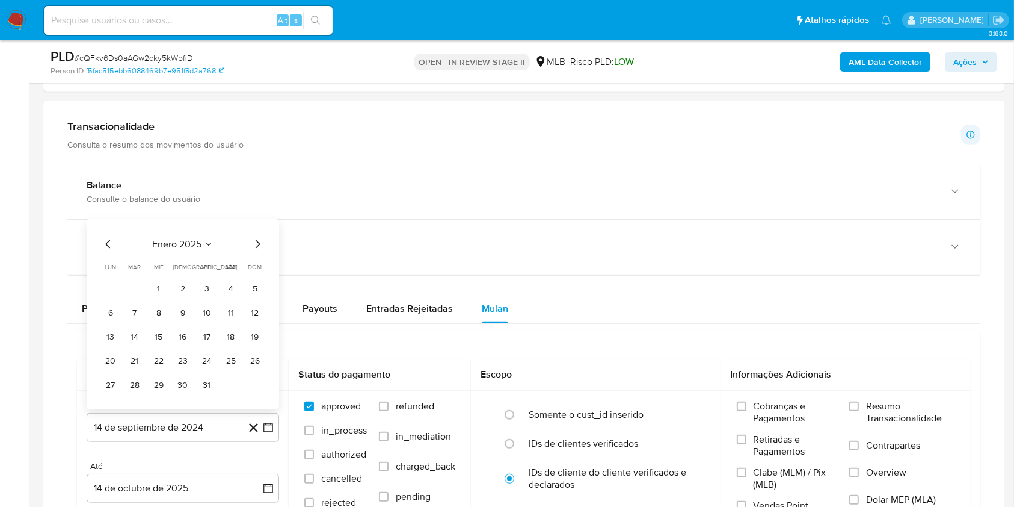
click at [159, 291] on button "1" at bounding box center [158, 288] width 19 height 19
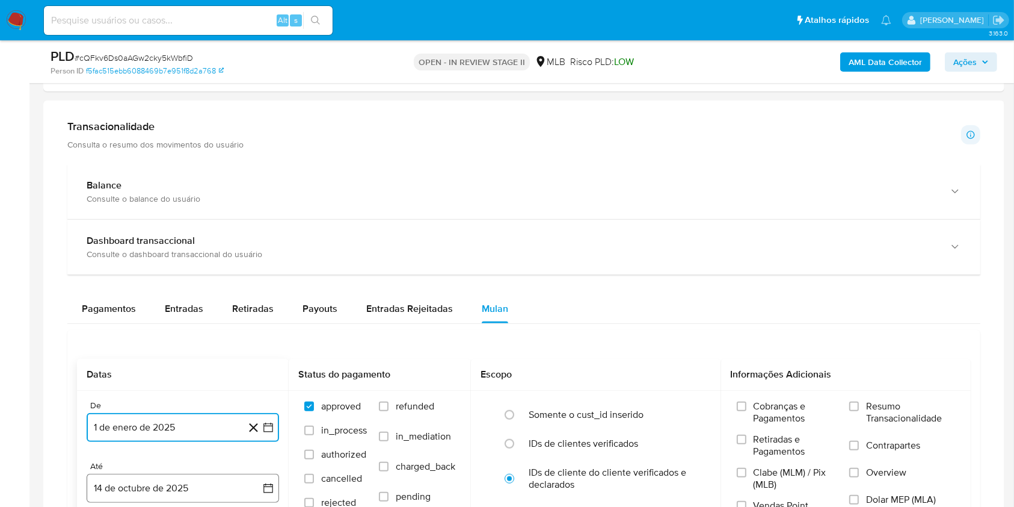
click at [221, 492] on button "14 de octubre de 2025" at bounding box center [183, 487] width 193 height 29
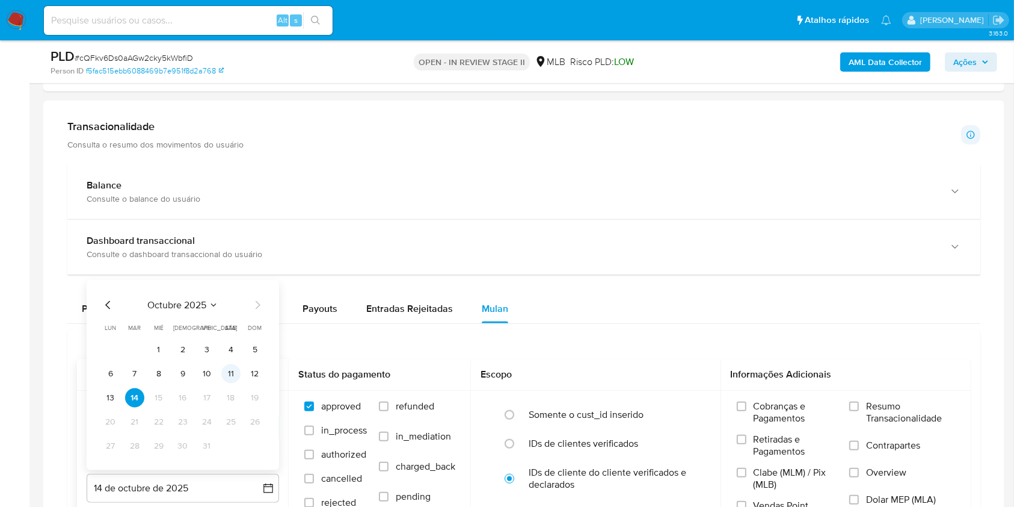
click at [231, 379] on button "11" at bounding box center [230, 373] width 19 height 19
click at [871, 414] on span "Resumo Transacionalidade" at bounding box center [910, 412] width 89 height 24
click at [859, 411] on input "Resumo Transacionalidade" at bounding box center [855, 406] width 10 height 10
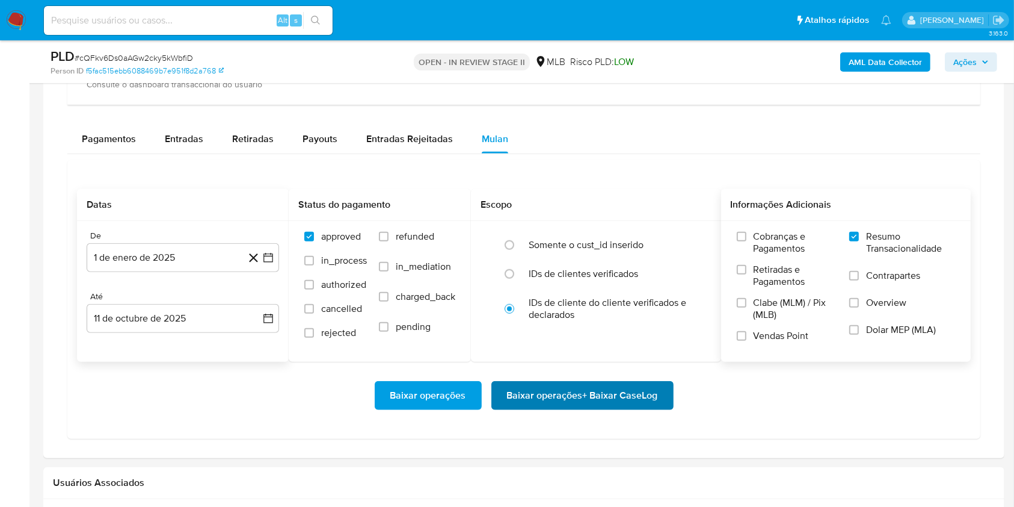
scroll to position [1043, 0]
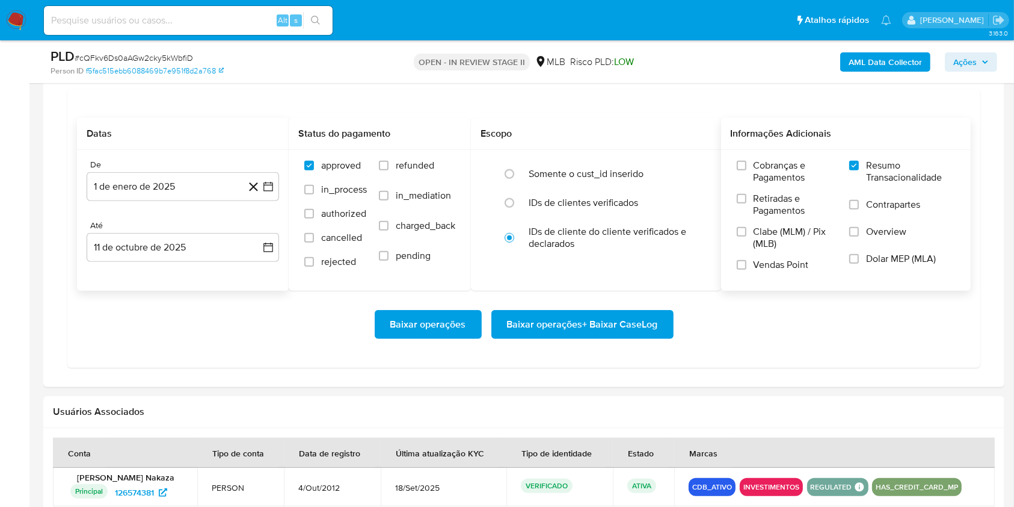
click at [569, 324] on span "Baixar operações + Baixar CaseLog" at bounding box center [582, 324] width 151 height 26
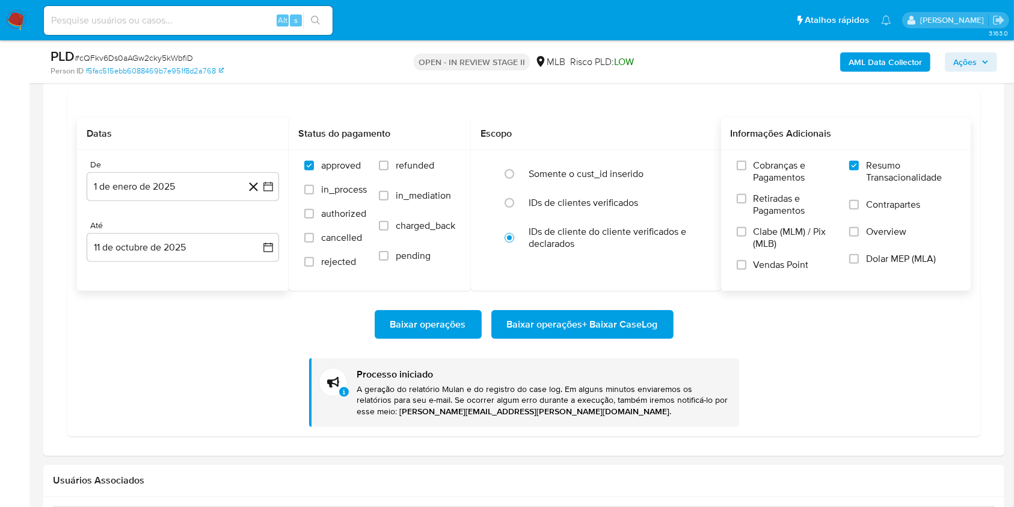
click at [177, 56] on span "# cQFkv6Ds0aAGw2cky5kWbfiD" at bounding box center [134, 58] width 119 height 12
copy span "cQFkv6Ds0aAGw2cky5kWbfiD"
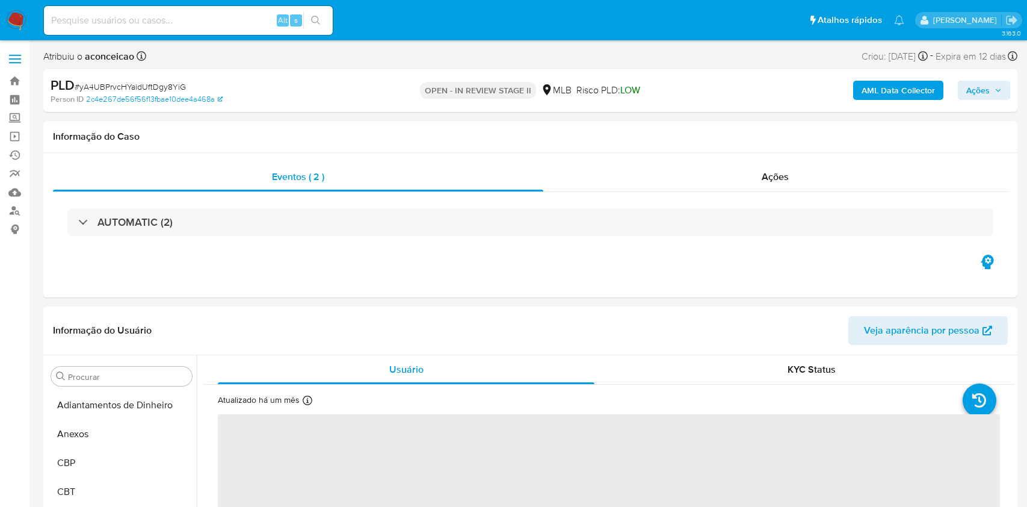
select select "10"
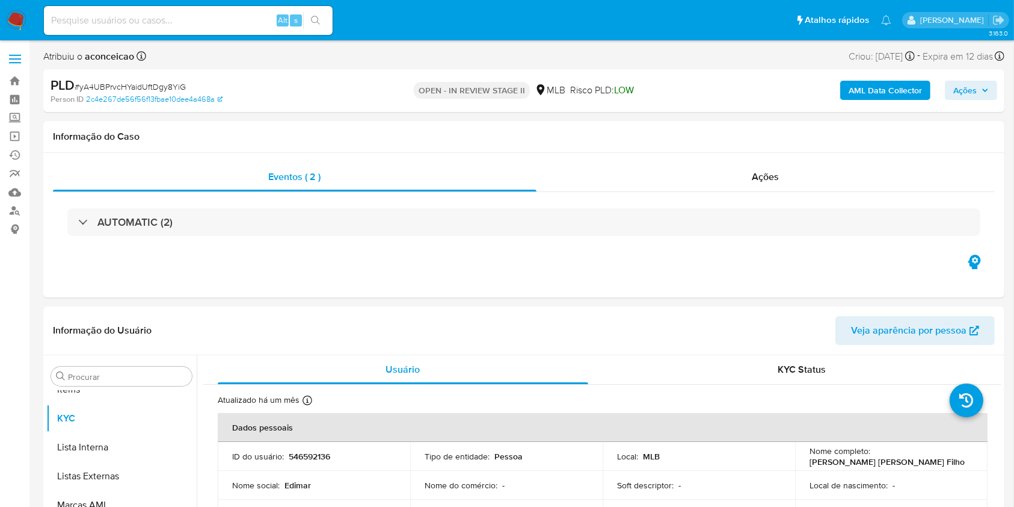
scroll to position [653, 0]
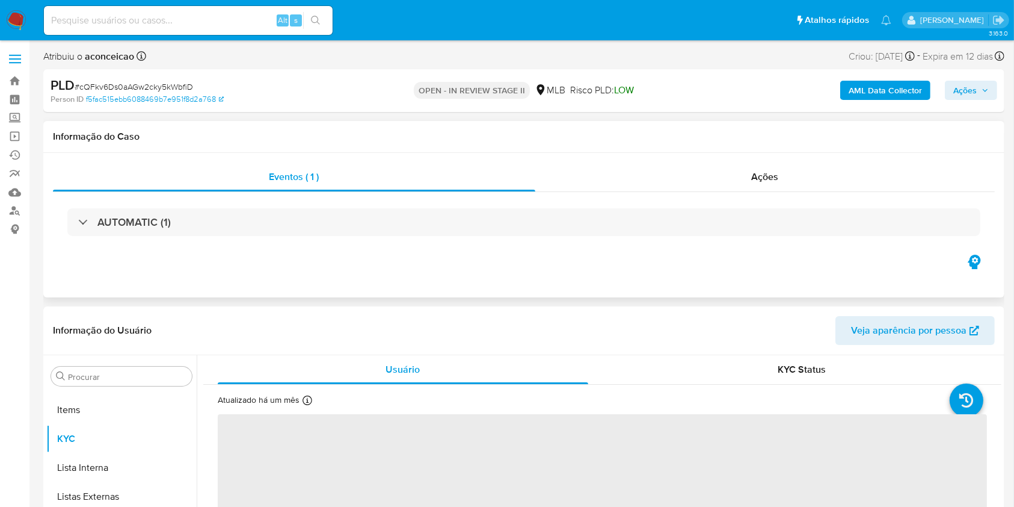
scroll to position [653, 0]
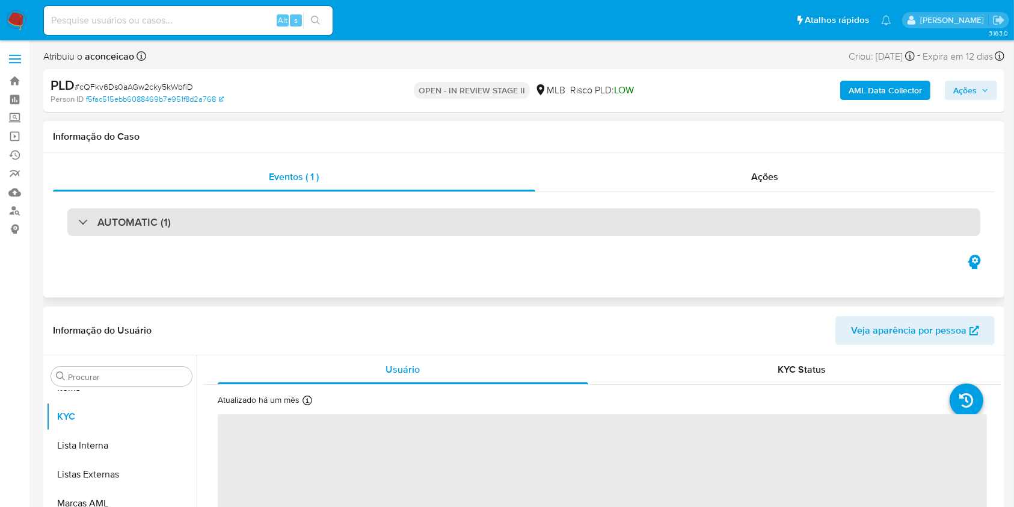
select select "10"
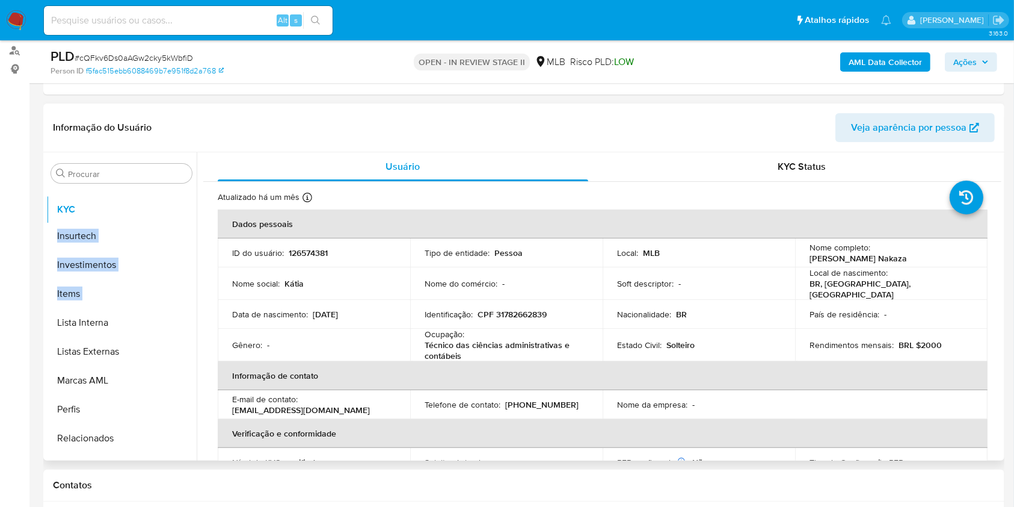
scroll to position [0, 0]
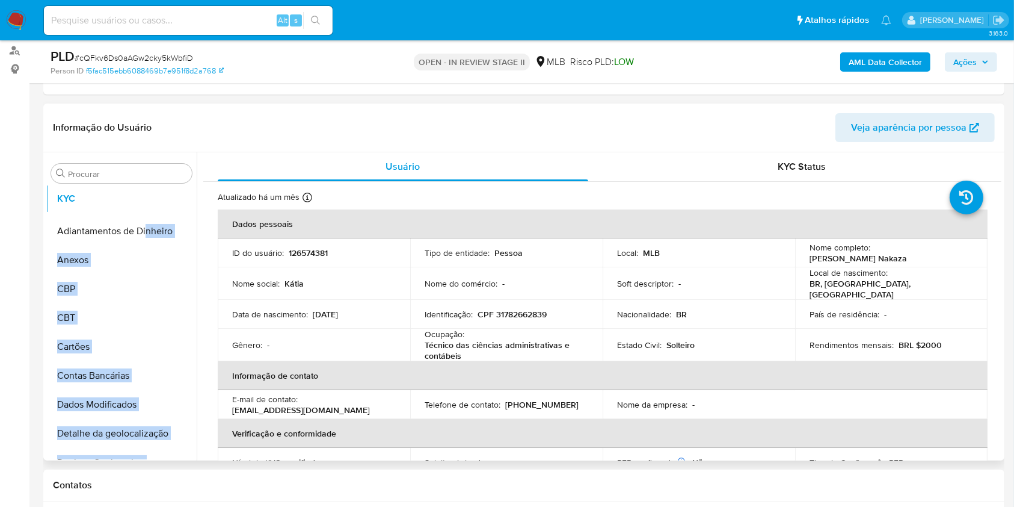
drag, startPoint x: 181, startPoint y: 291, endPoint x: 146, endPoint y: 197, distance: 100.7
click at [146, 197] on ul "Adiantamentos de Dinheiro Anexos CBP CBT Cartões Contas Bancárias Dados Modific…" at bounding box center [121, 323] width 150 height 271
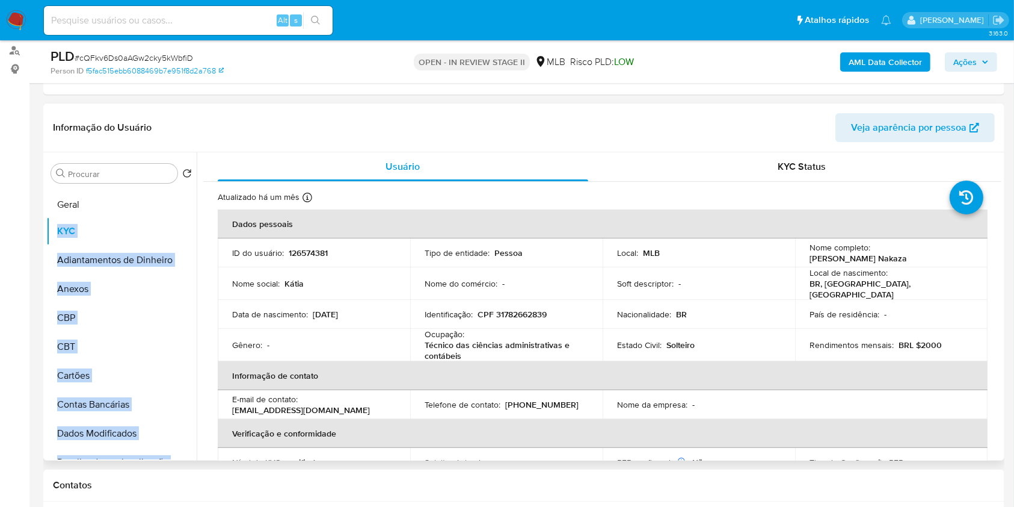
click at [144, 203] on ul "KYC Adiantamentos de Dinheiro Anexos CBP CBT Cartões Contas Bancárias Dados Mod…" at bounding box center [121, 323] width 150 height 271
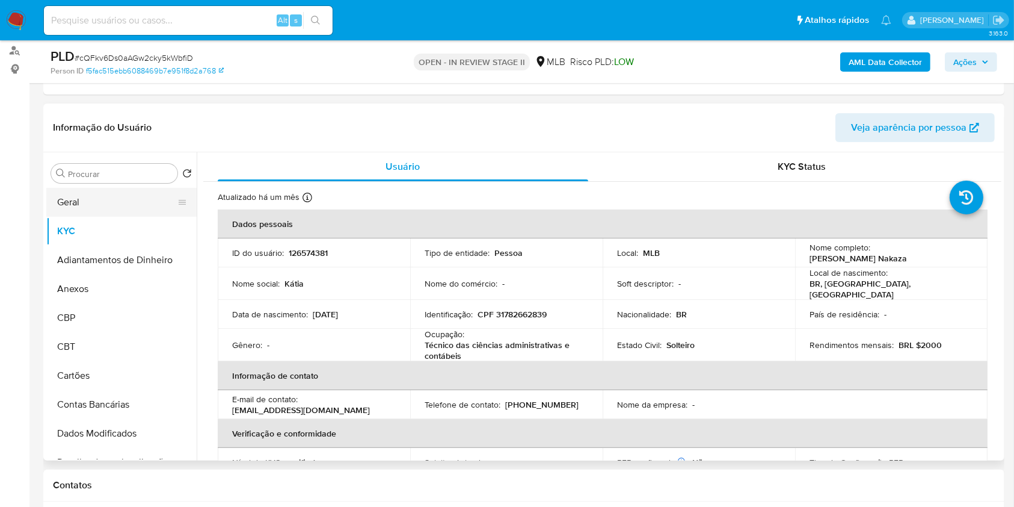
click at [125, 205] on button "Geral" at bounding box center [116, 202] width 141 height 29
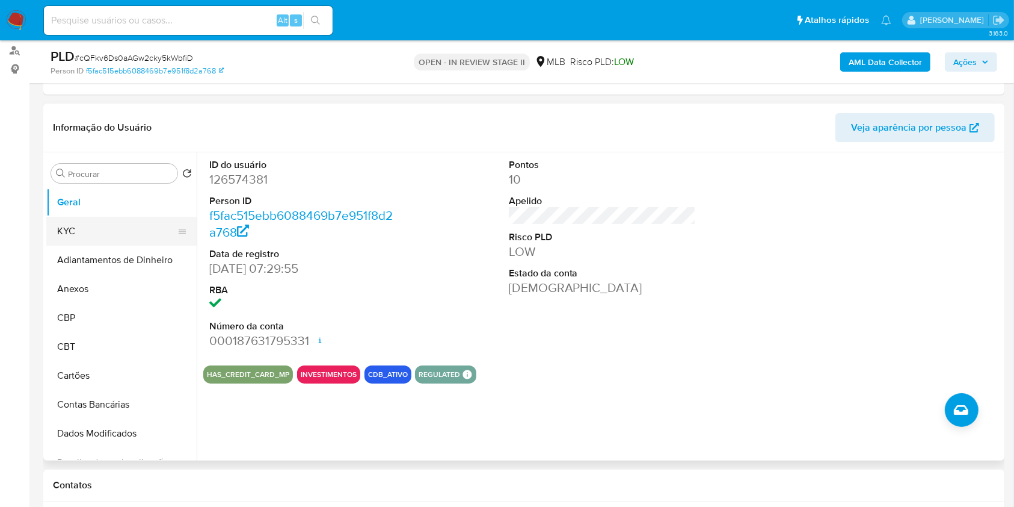
click at [103, 233] on button "KYC" at bounding box center [116, 231] width 141 height 29
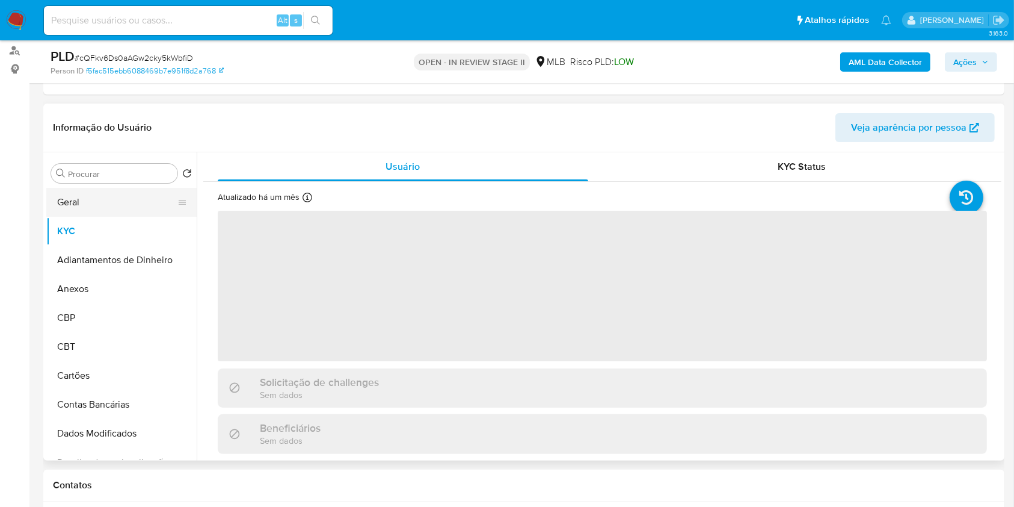
click at [109, 197] on button "Geral" at bounding box center [116, 202] width 141 height 29
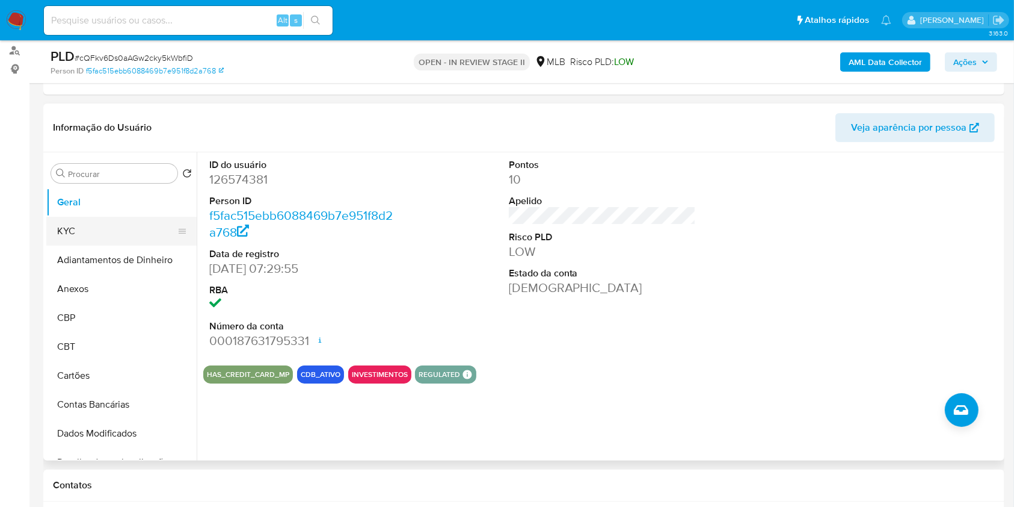
click at [85, 237] on button "KYC" at bounding box center [116, 231] width 141 height 29
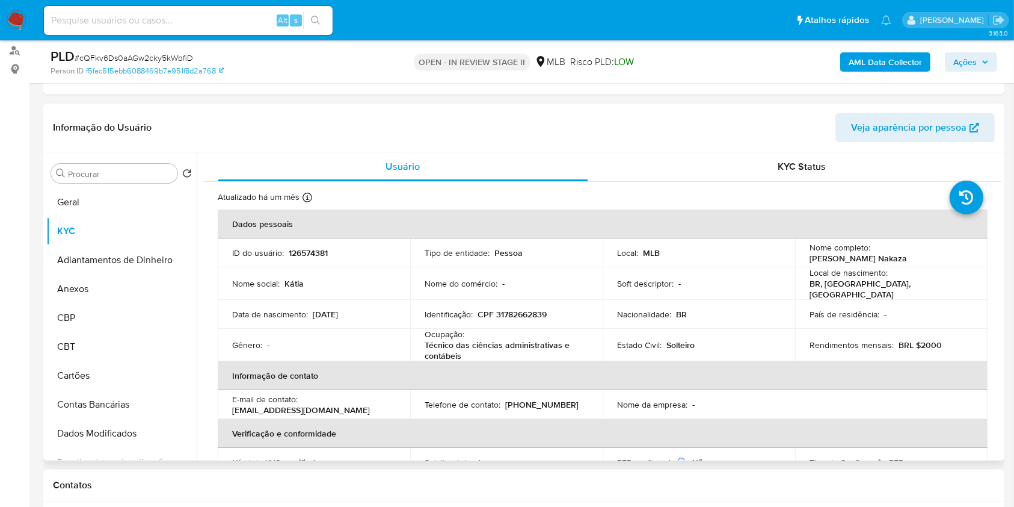
click at [516, 339] on p "Técnico das ciências administrativas e contábeis" at bounding box center [504, 350] width 159 height 22
copy div "Ocupação : Técnico das ciências administrativas e contábeis"
click at [516, 339] on p "Técnico das ciências administrativas e contábeis" at bounding box center [504, 350] width 159 height 22
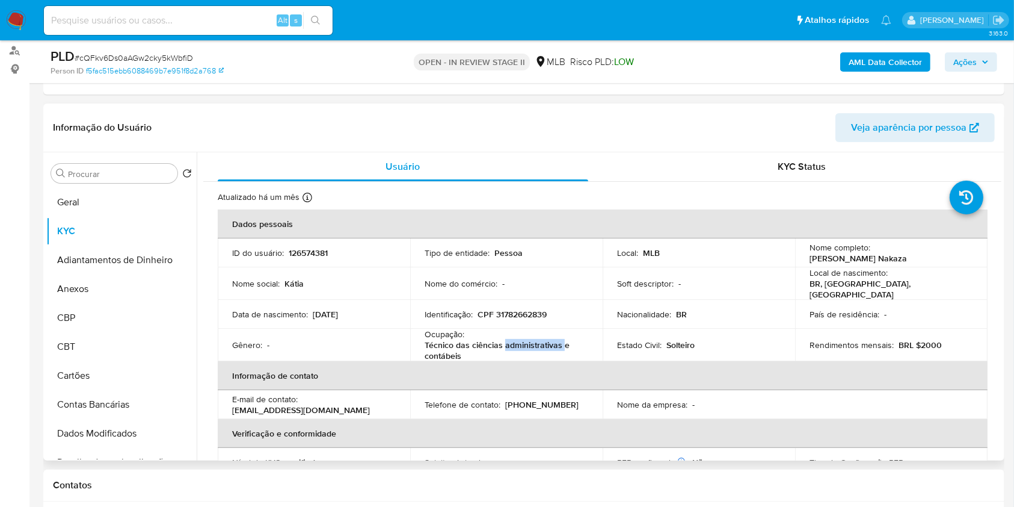
click at [516, 339] on p "Técnico das ciências administrativas e contábeis" at bounding box center [504, 350] width 159 height 22
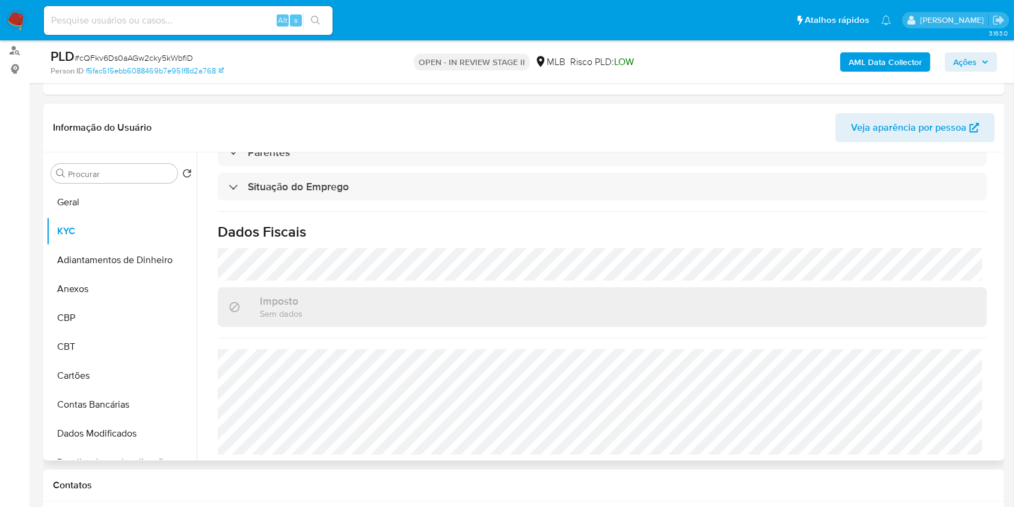
scroll to position [515, 0]
click at [140, 169] on input "Procurar" at bounding box center [120, 173] width 105 height 11
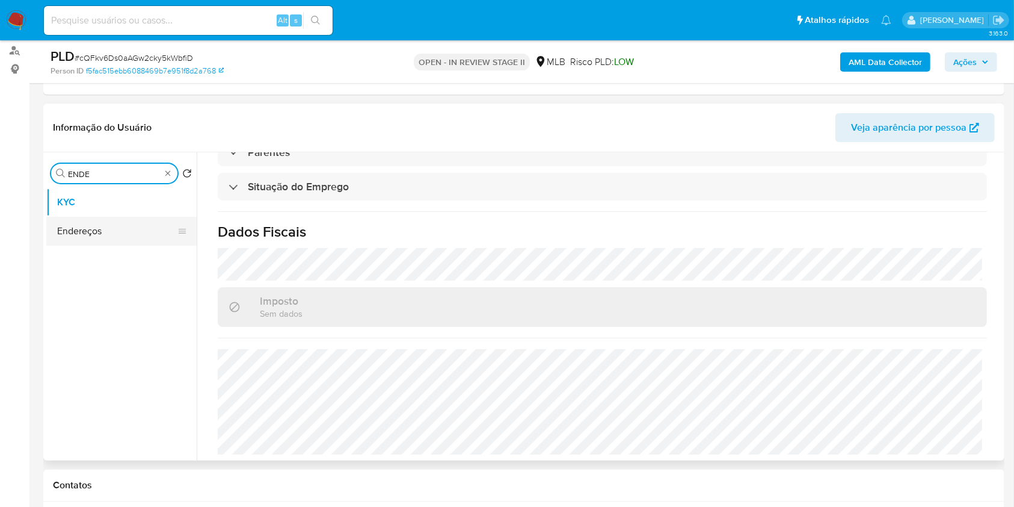
type input "ENDE"
click at [135, 229] on button "Endereços" at bounding box center [116, 231] width 141 height 29
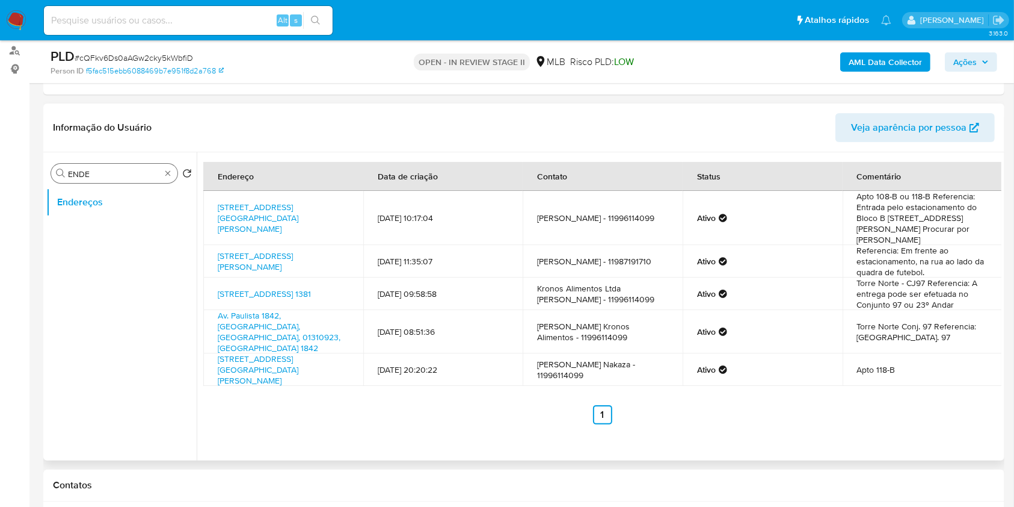
click at [167, 180] on div "Procurar ENDE" at bounding box center [114, 173] width 126 height 19
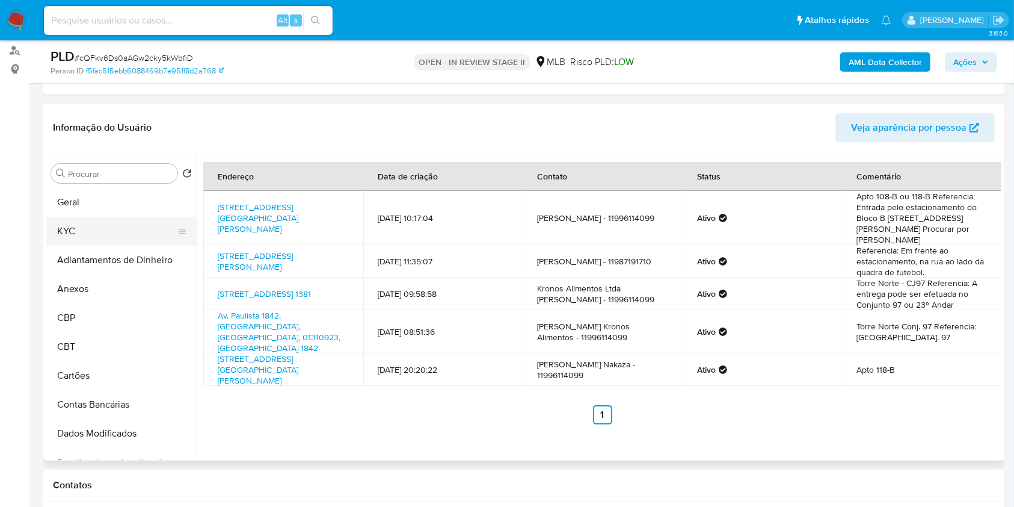
click at [135, 230] on button "KYC" at bounding box center [116, 231] width 141 height 29
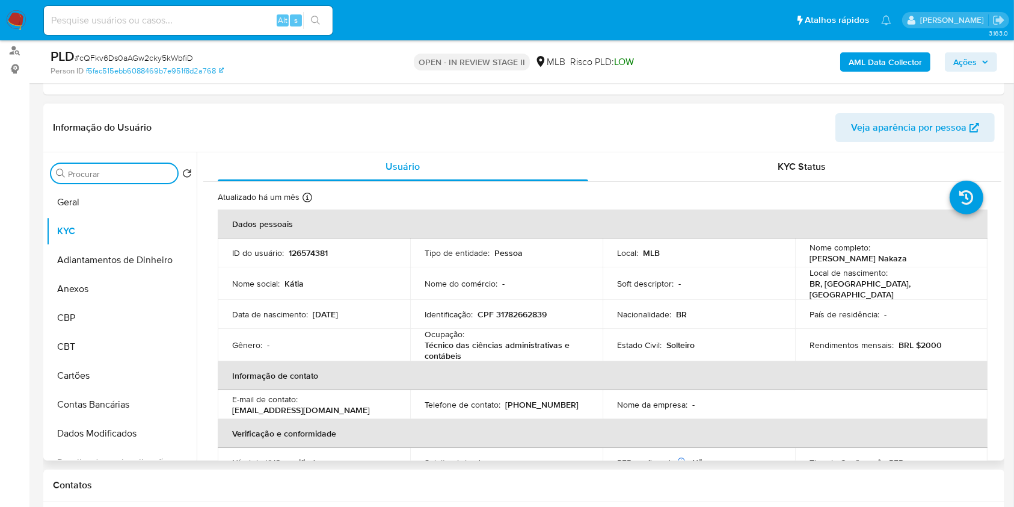
click at [165, 178] on input "Procurar" at bounding box center [120, 173] width 105 height 11
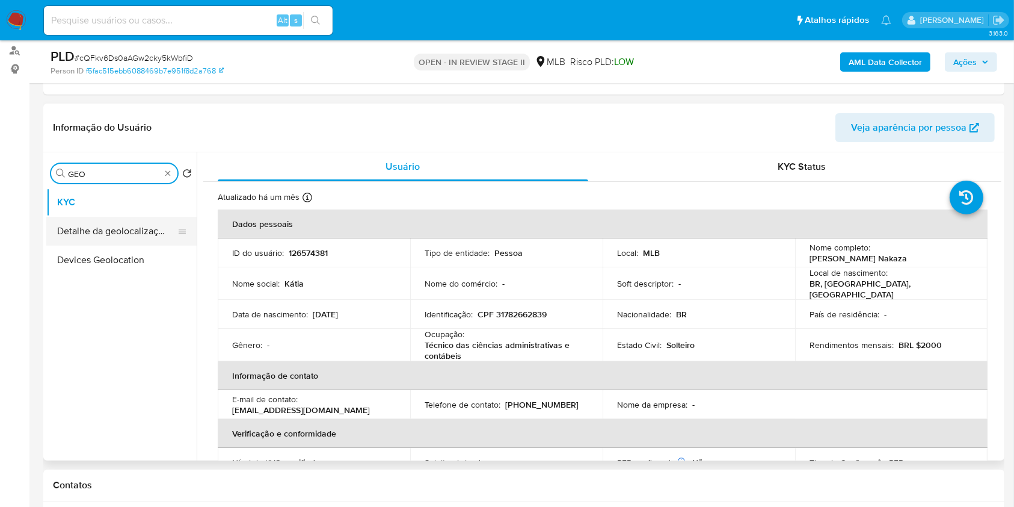
type input "GEO"
click at [134, 217] on button "Detalhe da geolocalização" at bounding box center [116, 231] width 141 height 29
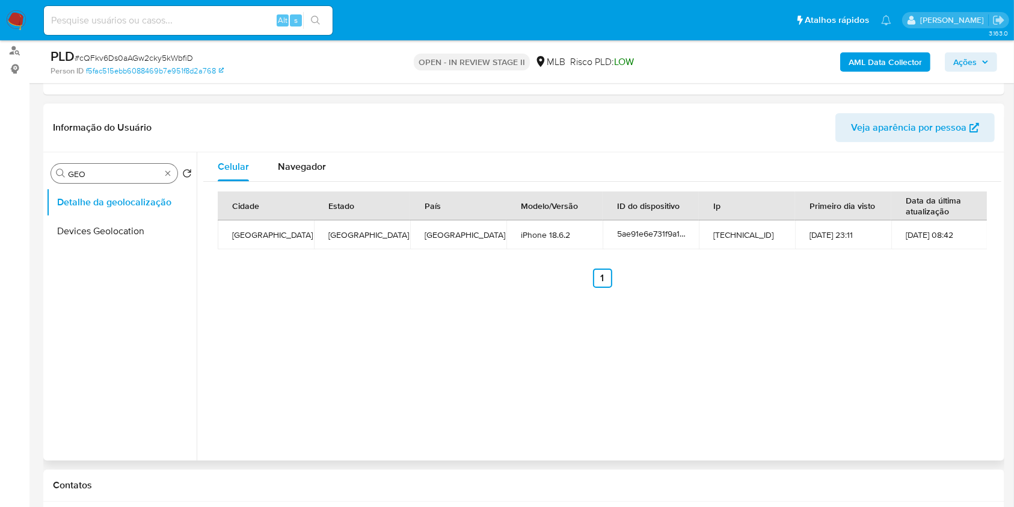
click at [162, 167] on div "Procurar GEO" at bounding box center [114, 173] width 126 height 19
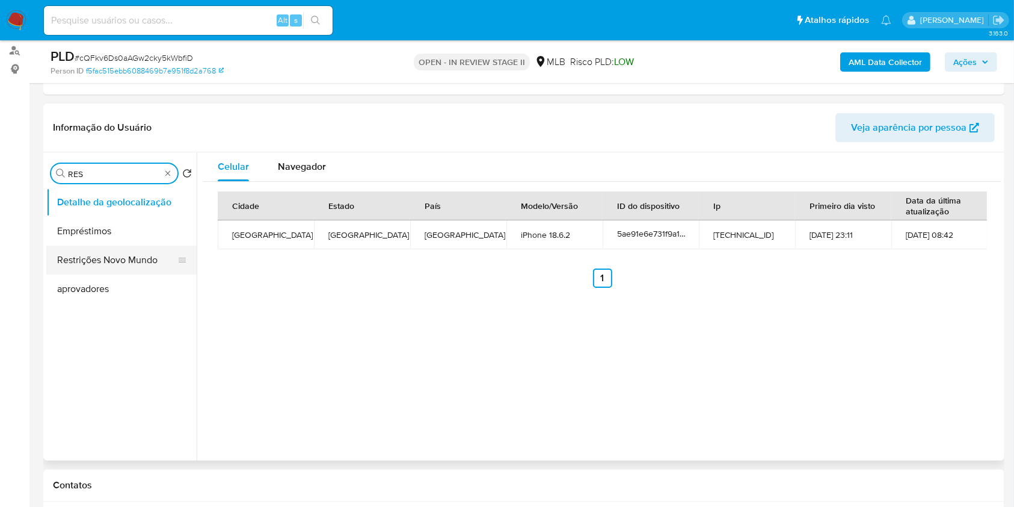
type input "RES"
click at [129, 256] on button "Restrições Novo Mundo" at bounding box center [116, 259] width 141 height 29
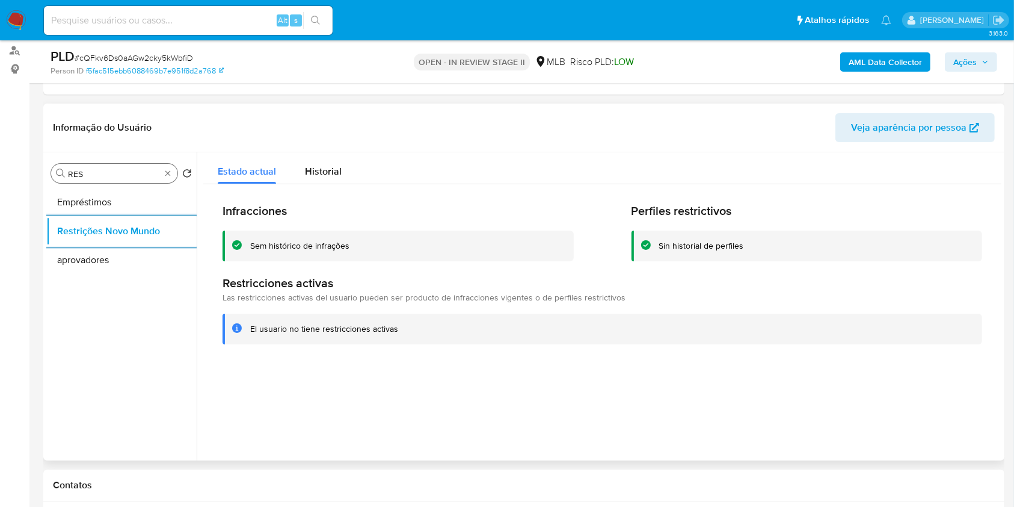
click at [159, 180] on div "Procurar RES" at bounding box center [114, 173] width 126 height 19
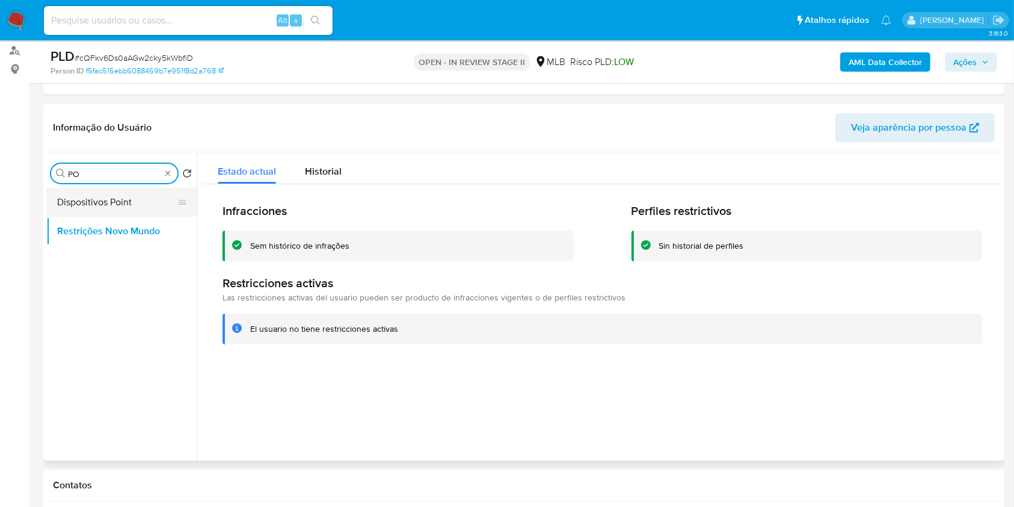
type input "PO"
click at [146, 202] on button "Dispositivos Point" at bounding box center [116, 202] width 141 height 29
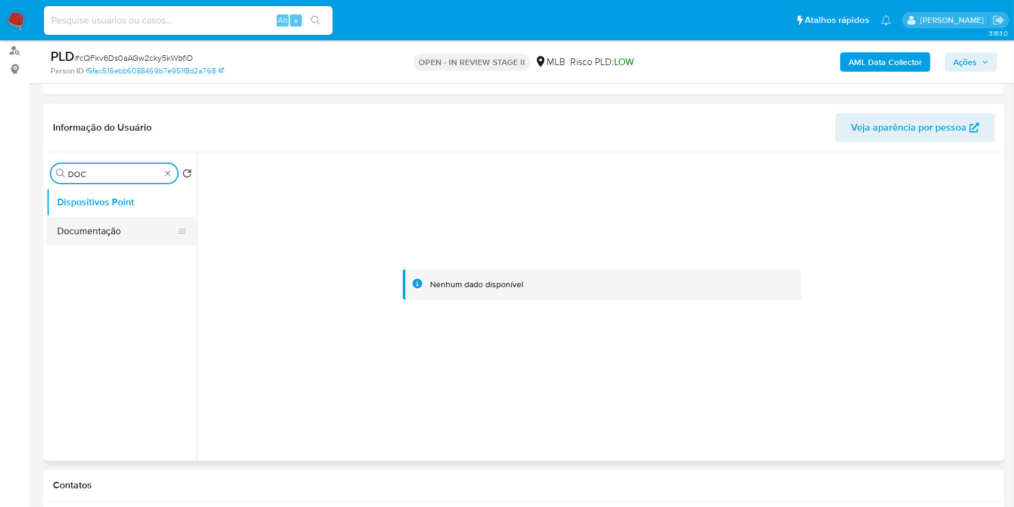
type input "DOC"
click at [143, 220] on button "Documentação" at bounding box center [121, 231] width 150 height 29
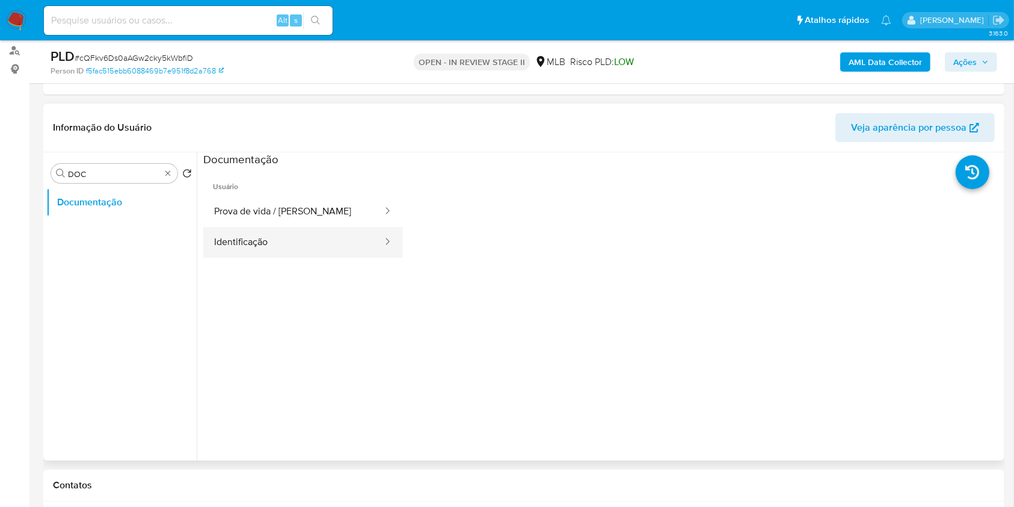
click at [308, 243] on button "Identificação" at bounding box center [293, 242] width 180 height 31
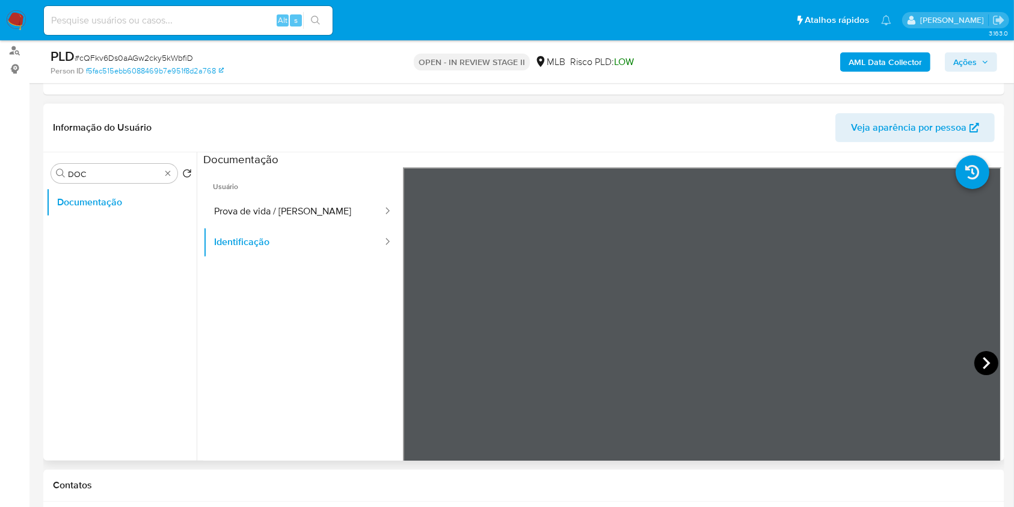
click at [983, 362] on icon at bounding box center [986, 363] width 7 height 12
click at [265, 211] on button "Prova de vida / [PERSON_NAME]" at bounding box center [293, 211] width 180 height 31
click at [173, 173] on div "Procurar DOC" at bounding box center [114, 173] width 126 height 19
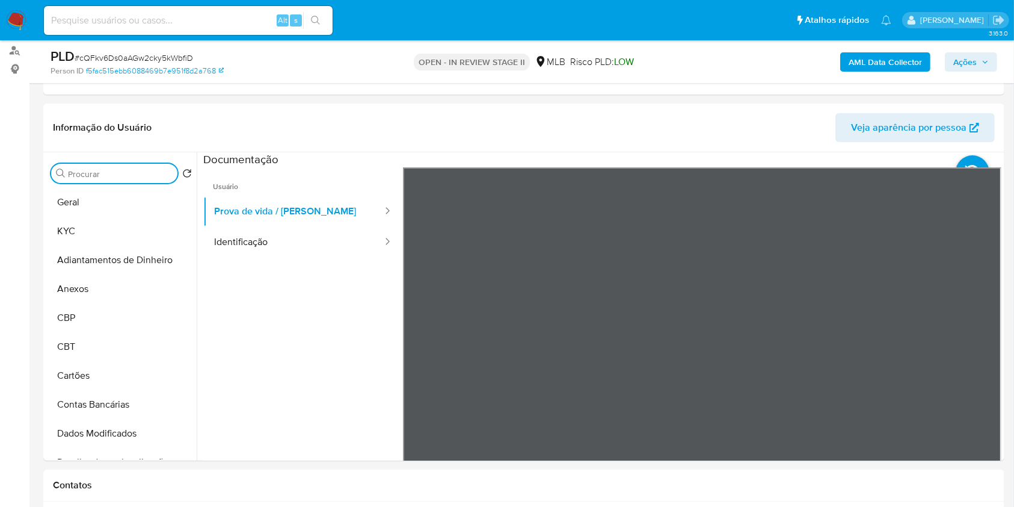
click at [899, 62] on b "AML Data Collector" at bounding box center [885, 61] width 73 height 19
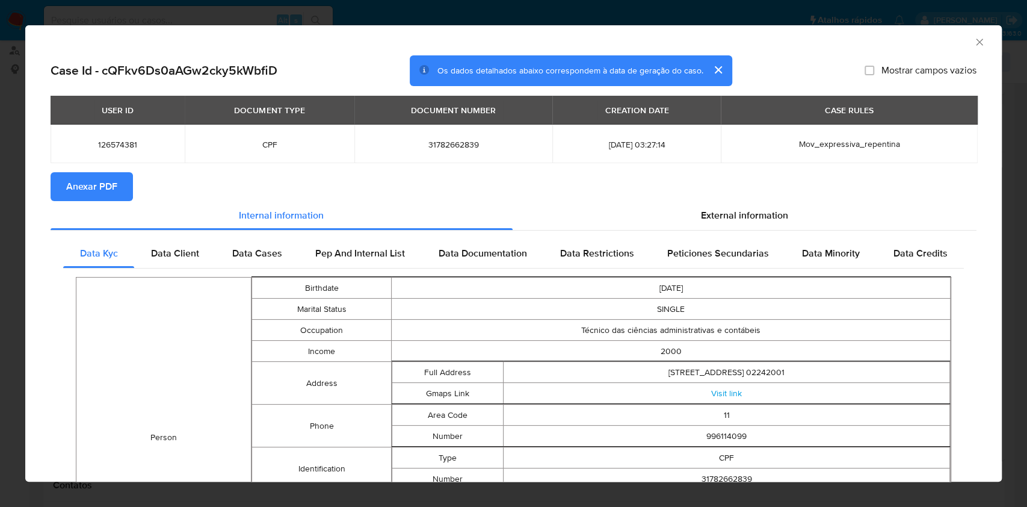
drag, startPoint x: 101, startPoint y: 194, endPoint x: 357, endPoint y: 162, distance: 258.3
click at [103, 195] on span "Anexar PDF" at bounding box center [91, 186] width 51 height 26
click at [969, 34] on div "AML Data Collector" at bounding box center [513, 40] width 976 height 30
click at [973, 37] on icon "Fechar a janela" at bounding box center [979, 42] width 12 height 12
